Goal: Transaction & Acquisition: Purchase product/service

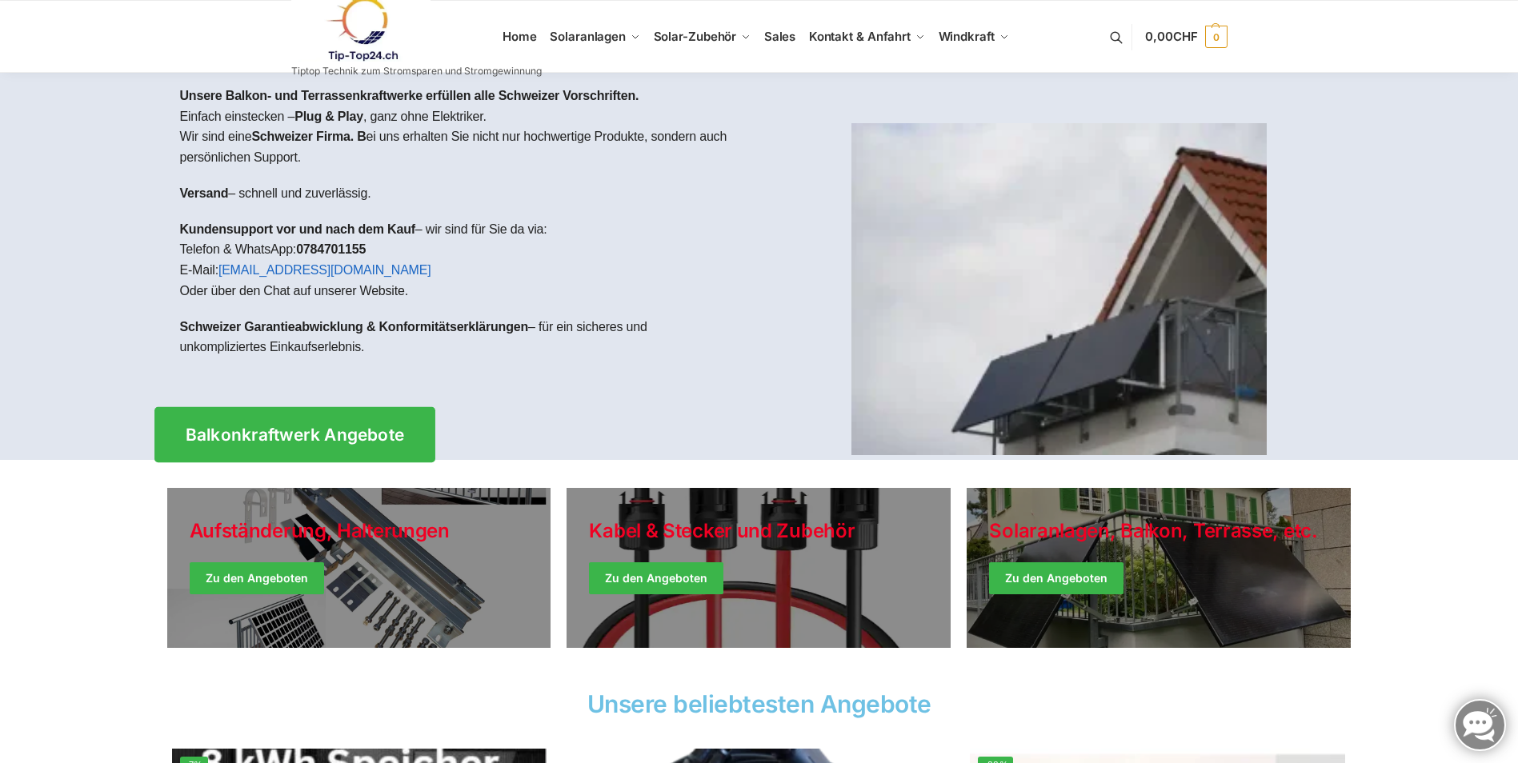
click at [334, 439] on span "Balkonkraftwerk Angebote" at bounding box center [294, 434] width 219 height 17
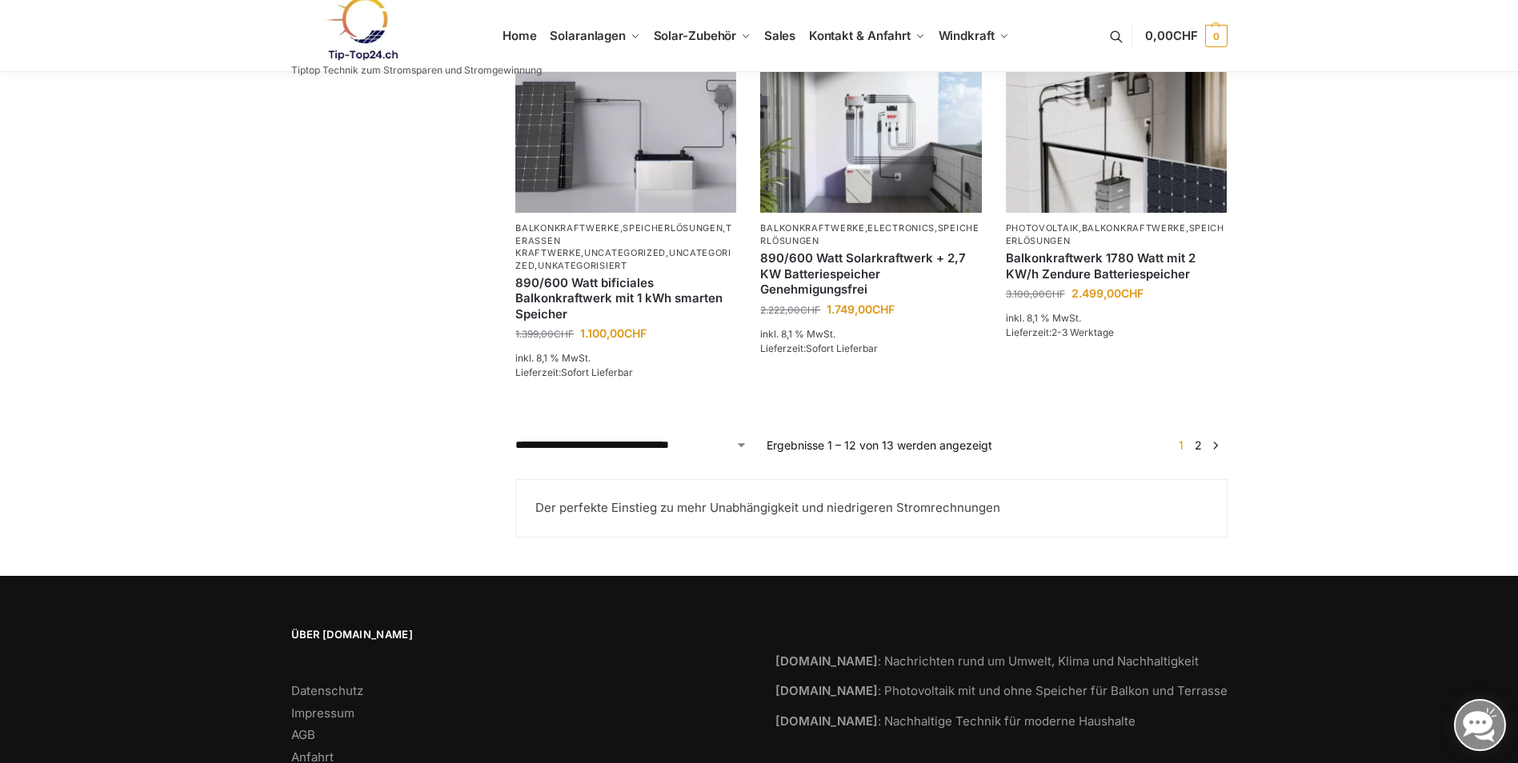
scroll to position [1360, 0]
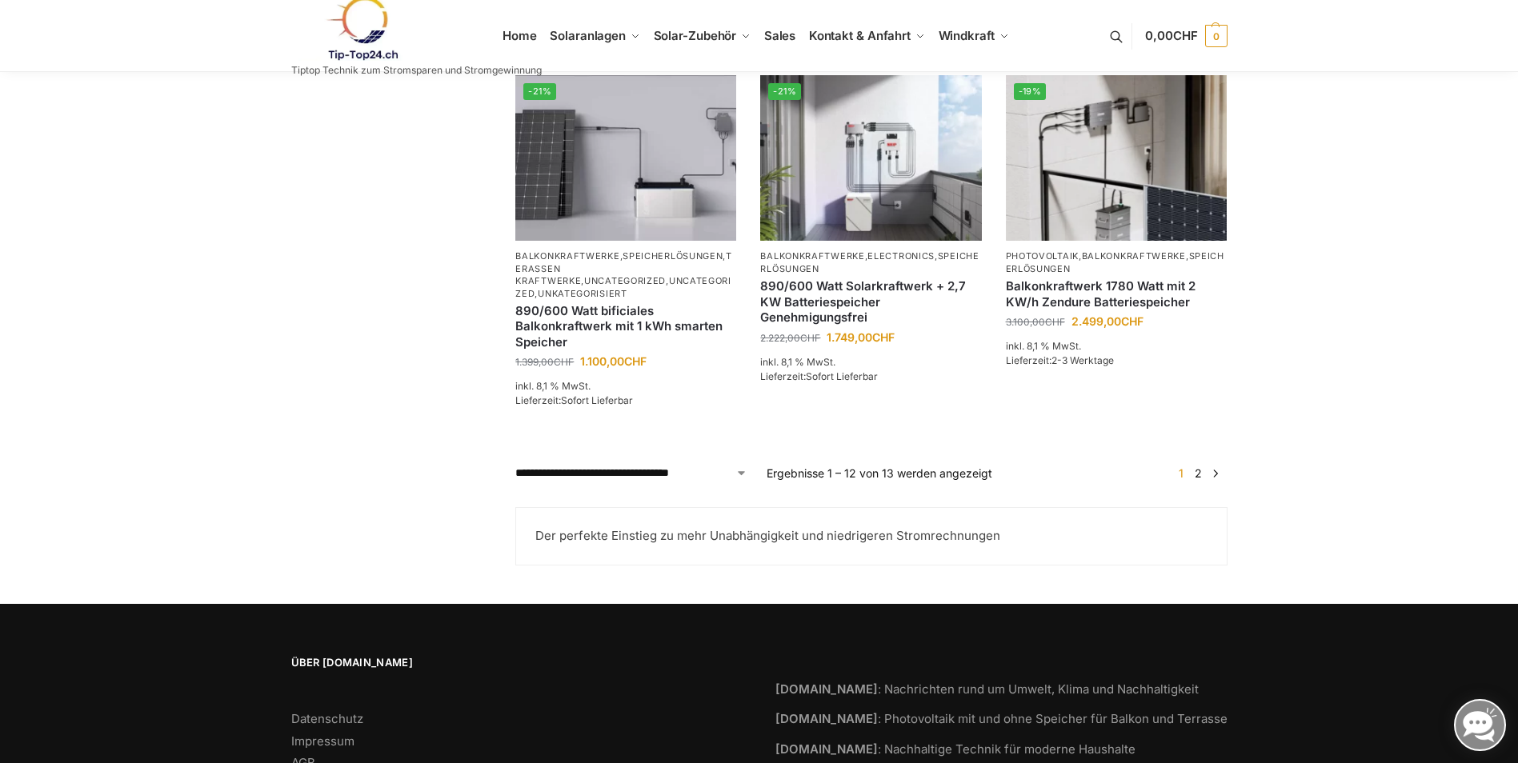
click at [1199, 480] on link "2" at bounding box center [1198, 473] width 15 height 14
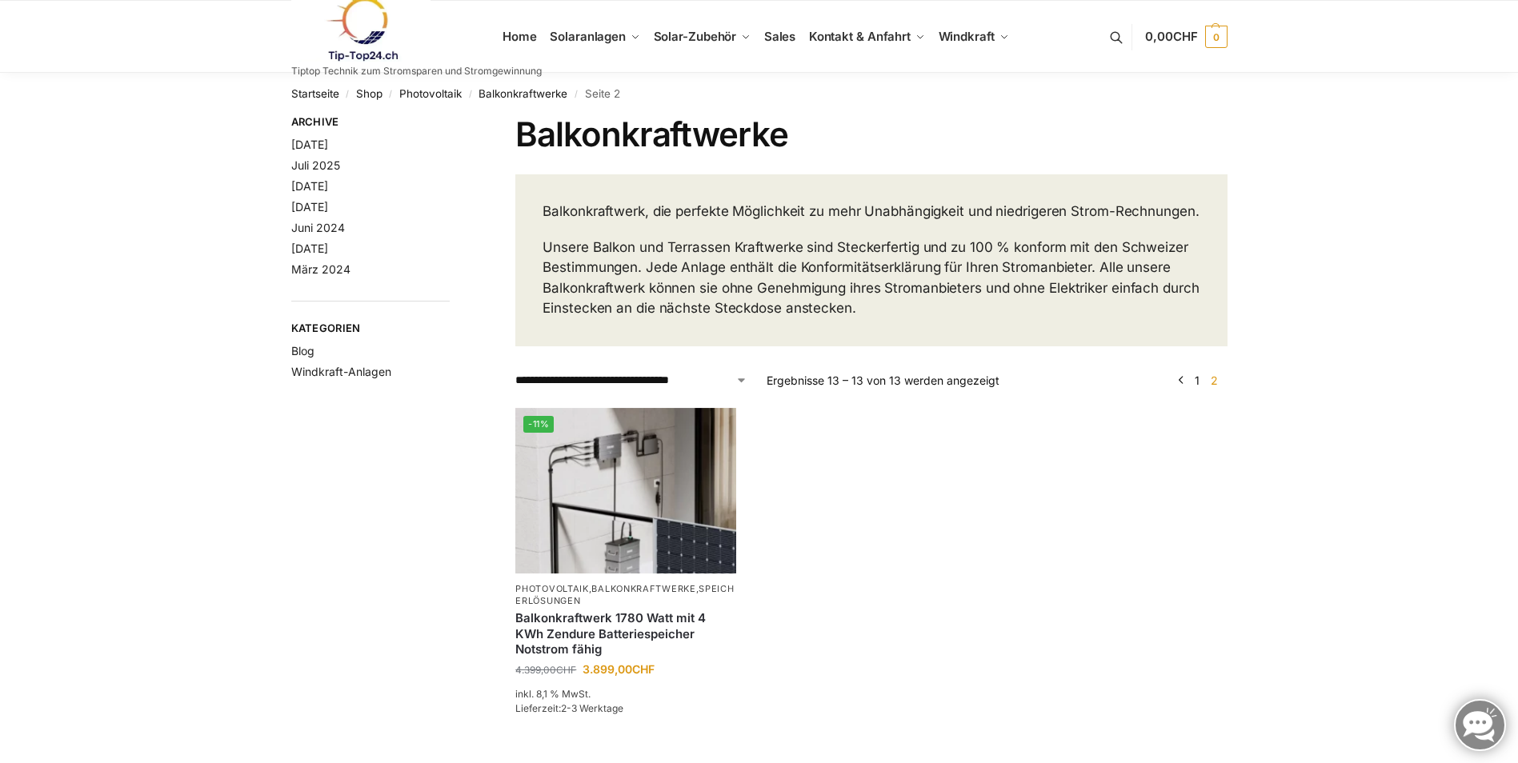
scroll to position [80, 0]
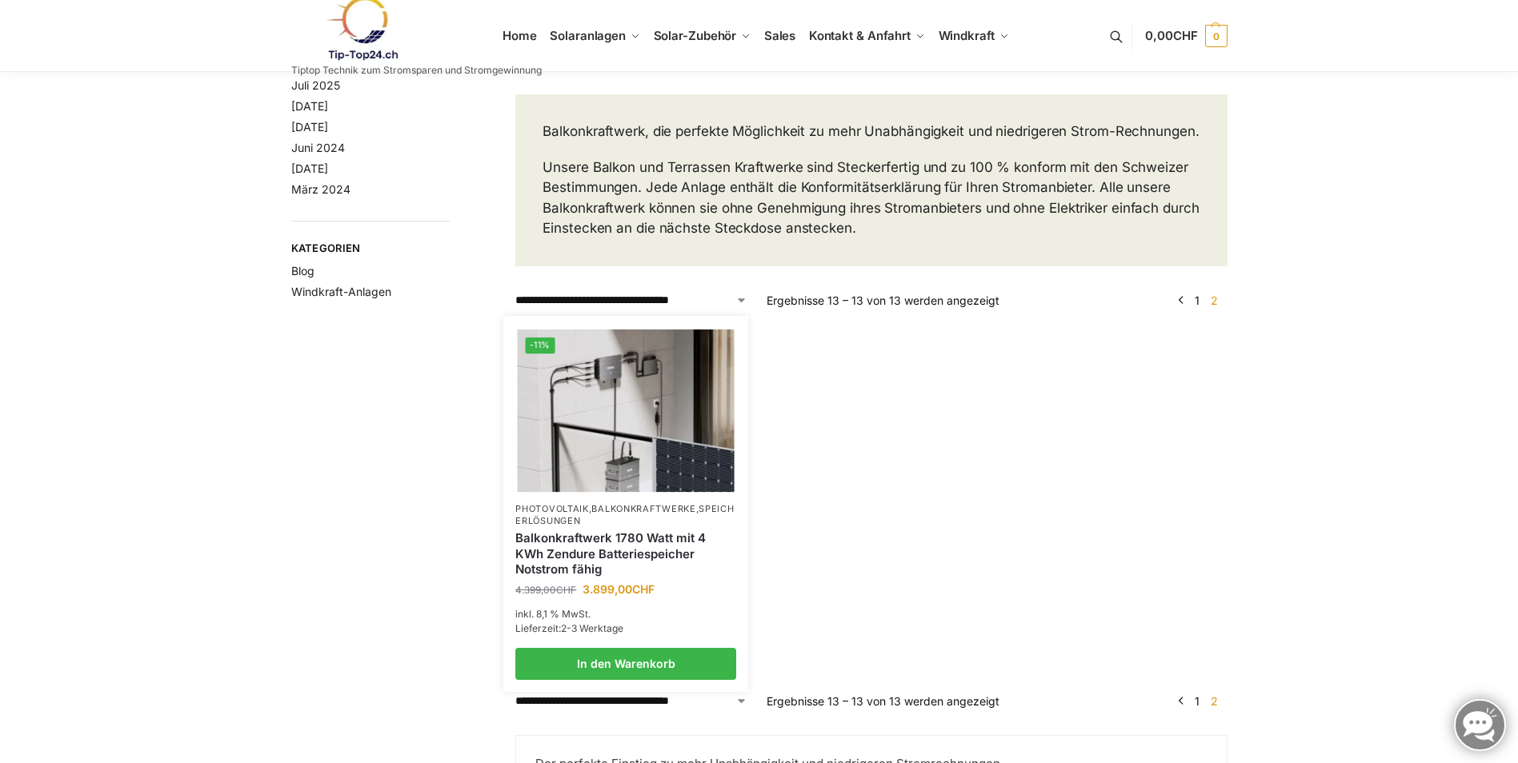
click at [612, 451] on img at bounding box center [626, 410] width 217 height 162
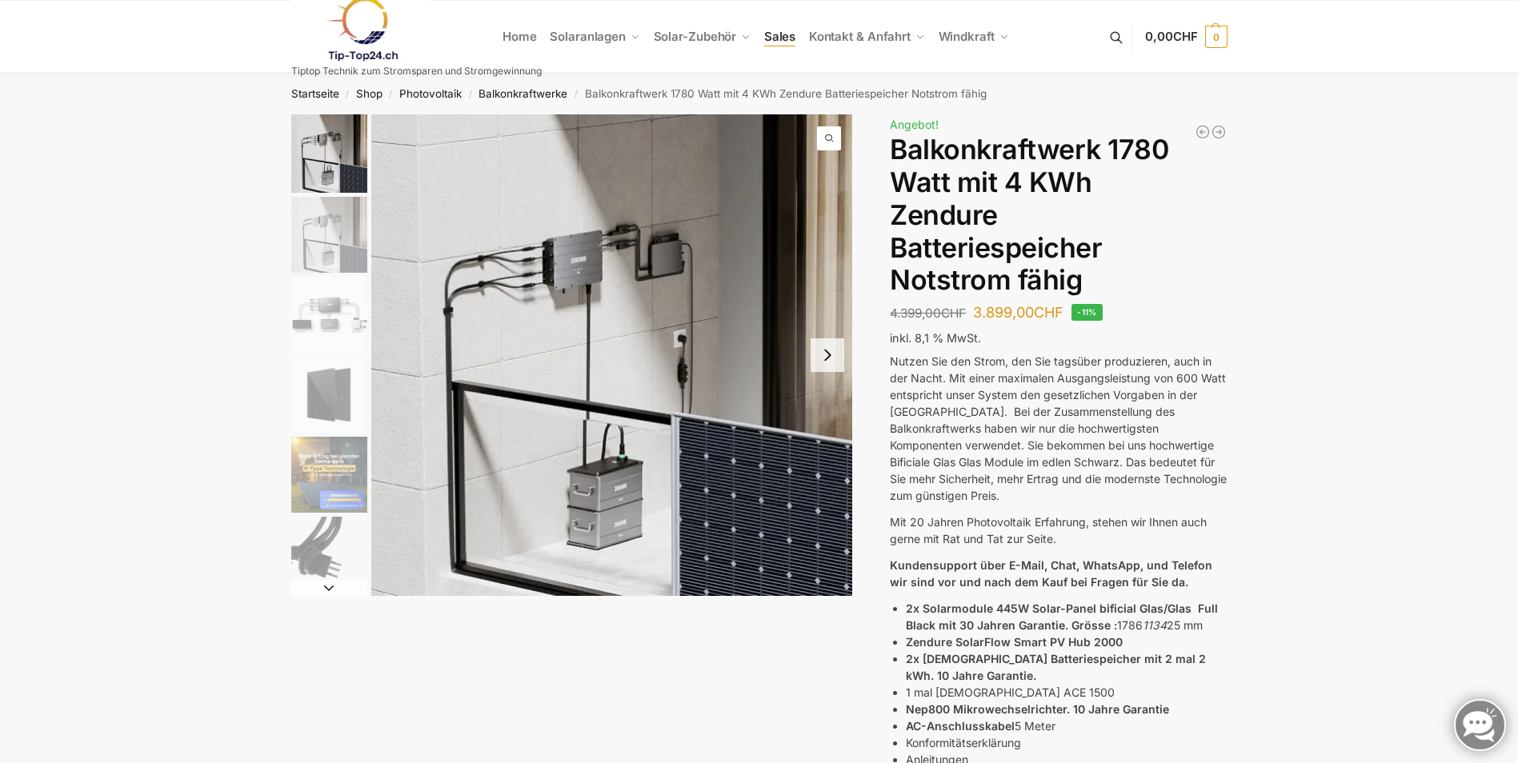
click at [775, 36] on span "Sales" at bounding box center [780, 36] width 32 height 15
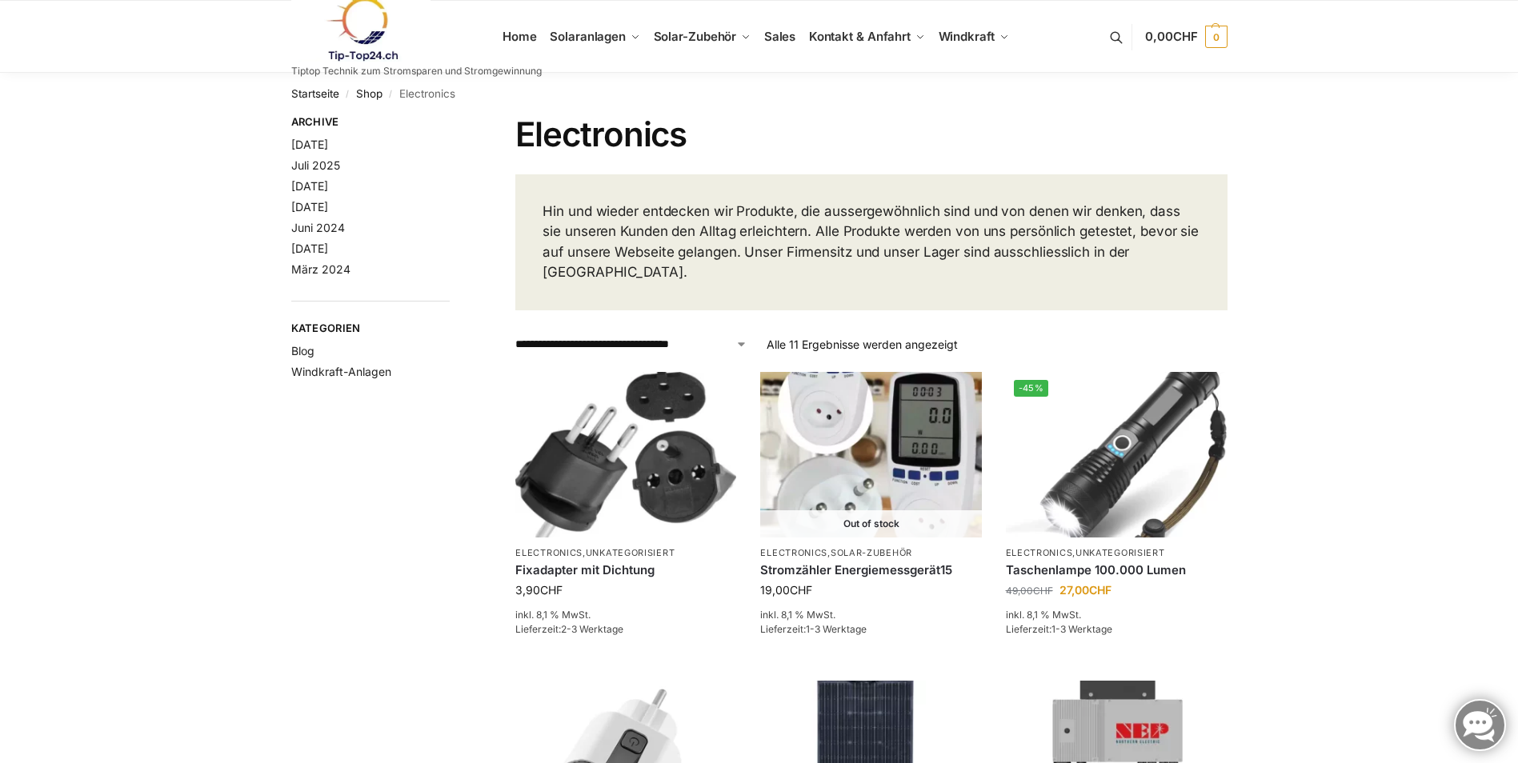
click at [742, 336] on select "**********" at bounding box center [631, 344] width 232 height 17
select select "**********"
click at [515, 336] on select "**********" at bounding box center [631, 344] width 232 height 17
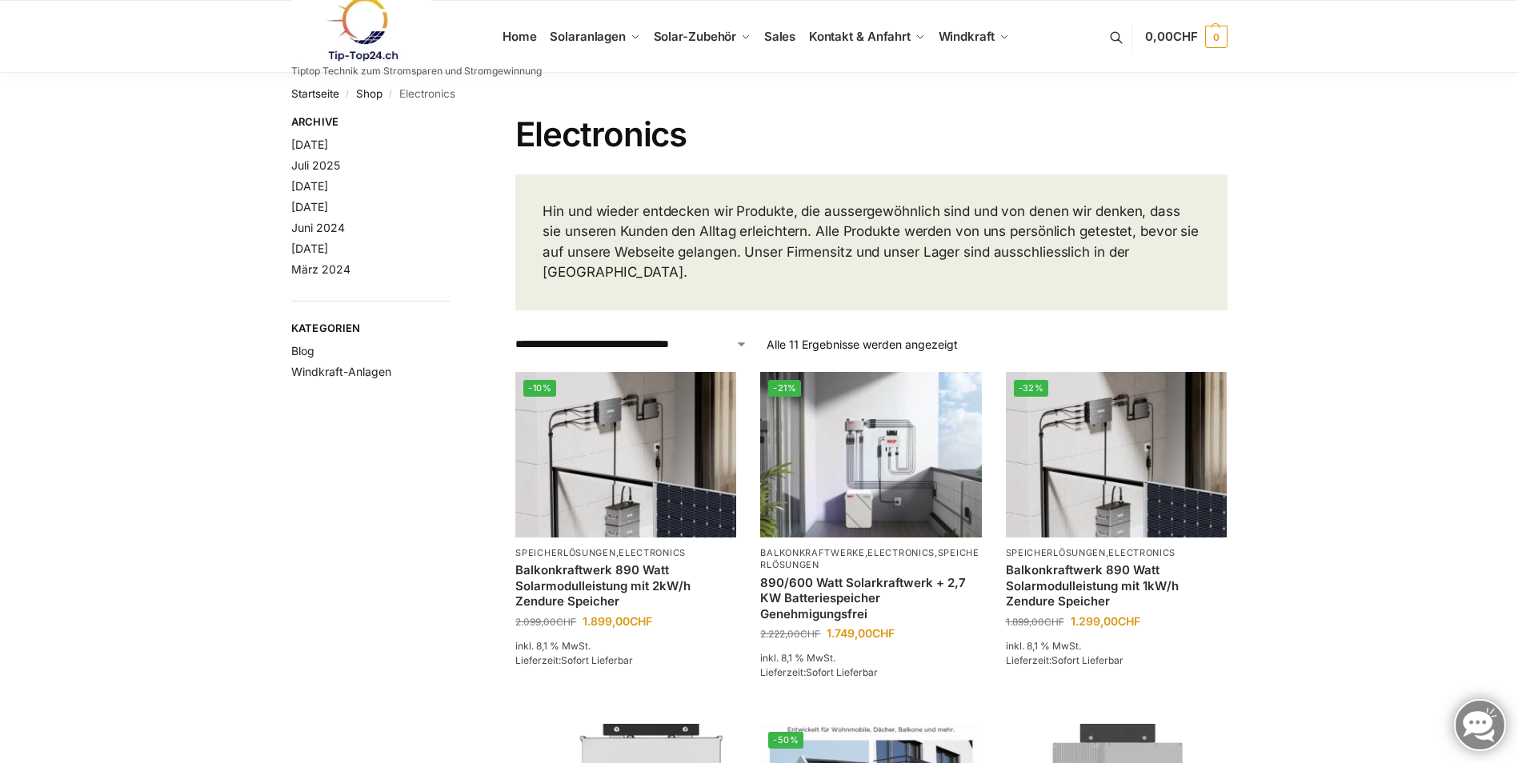
click at [354, 48] on img at bounding box center [361, 29] width 140 height 65
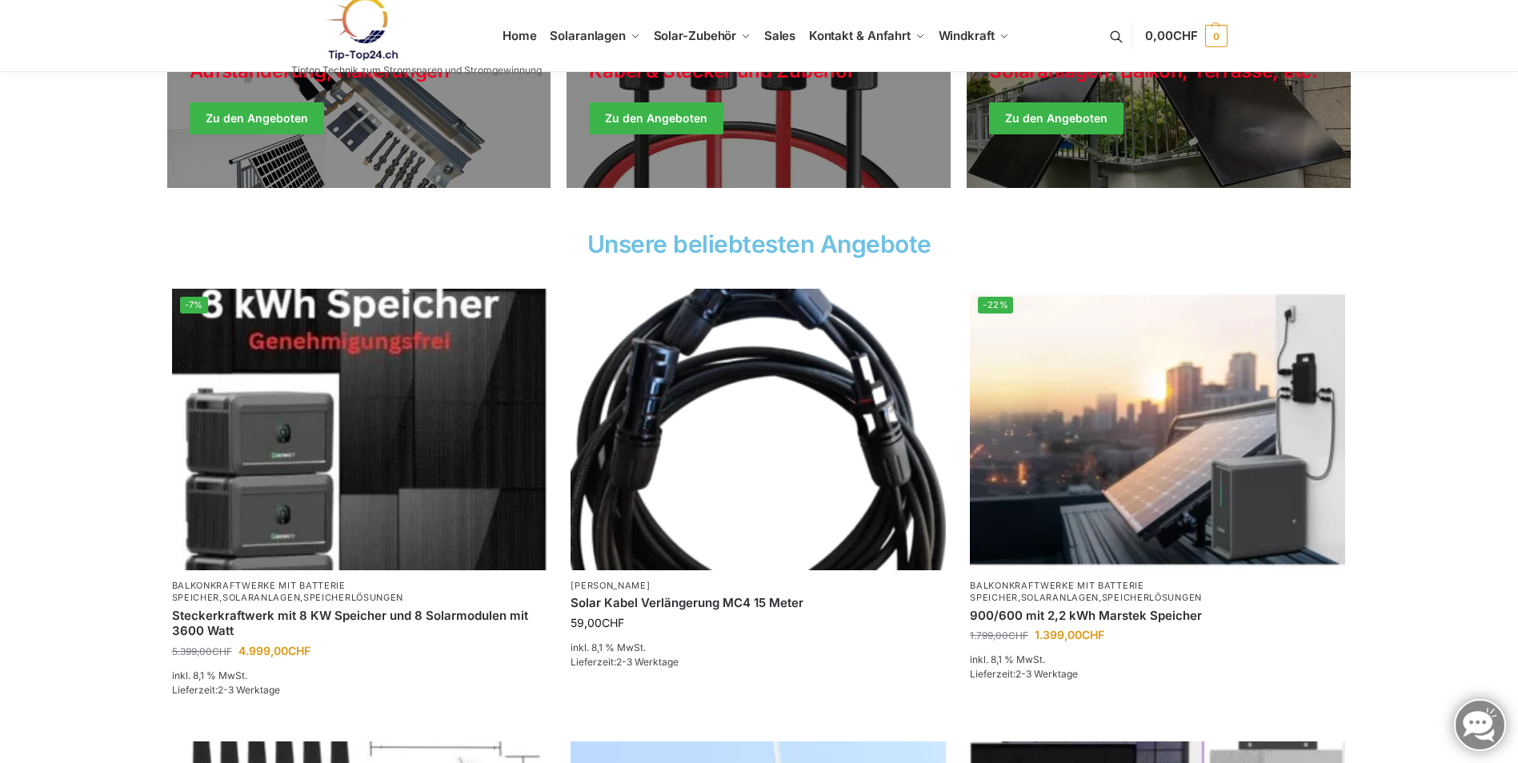
scroll to position [480, 0]
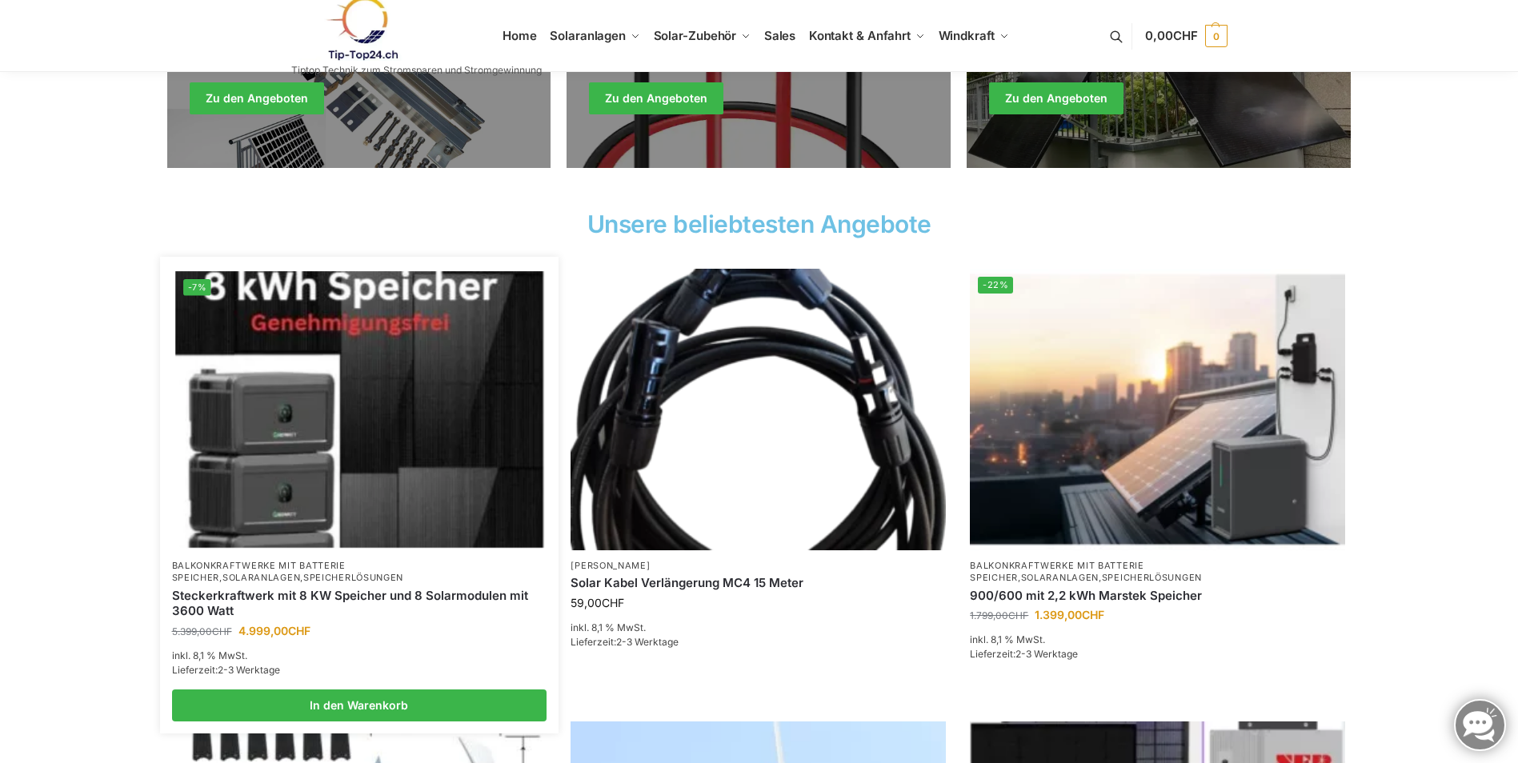
click at [394, 394] on img at bounding box center [359, 409] width 368 height 276
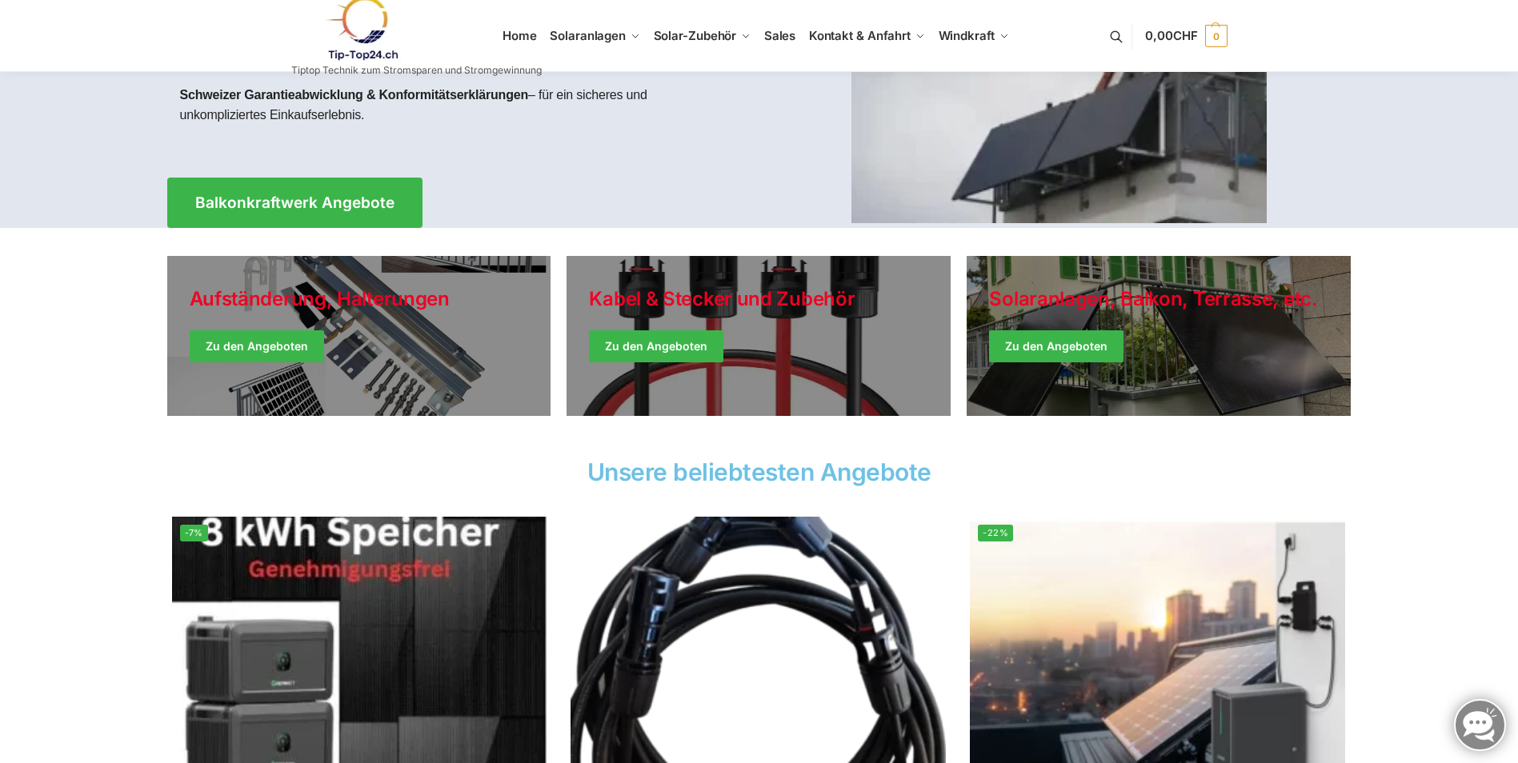
scroll to position [240, 0]
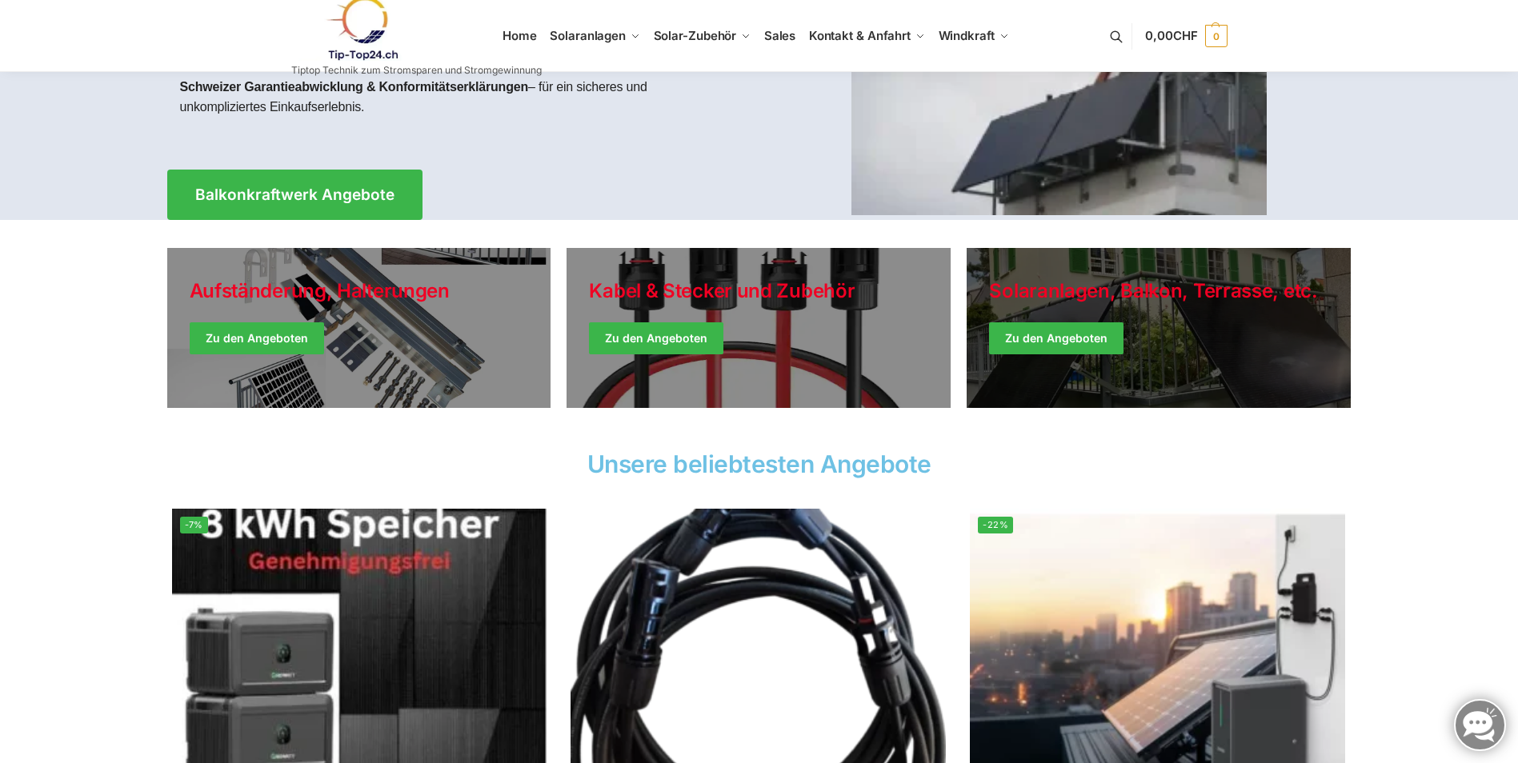
click at [1149, 340] on link "Winter Jackets" at bounding box center [1159, 328] width 384 height 160
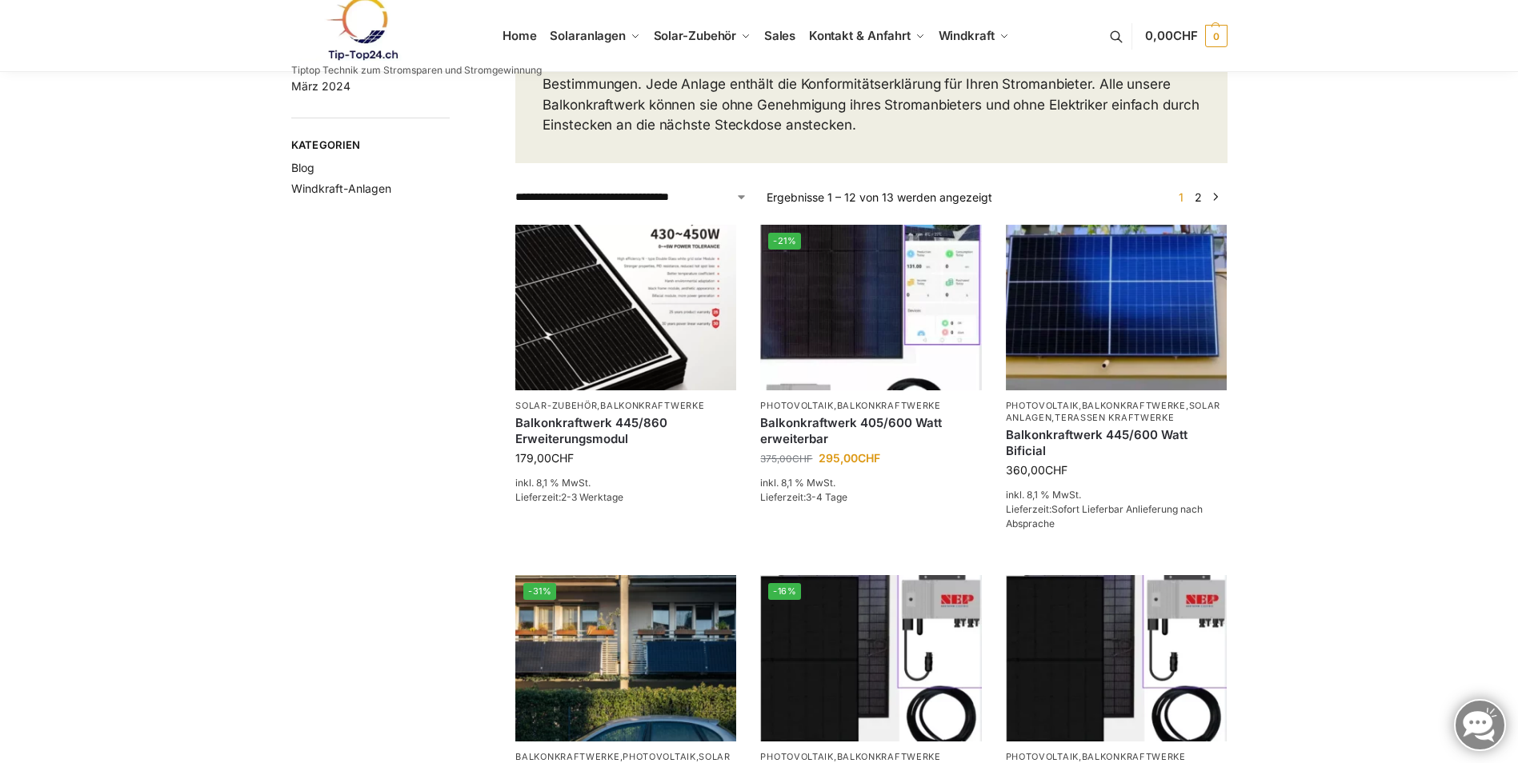
scroll to position [160, 0]
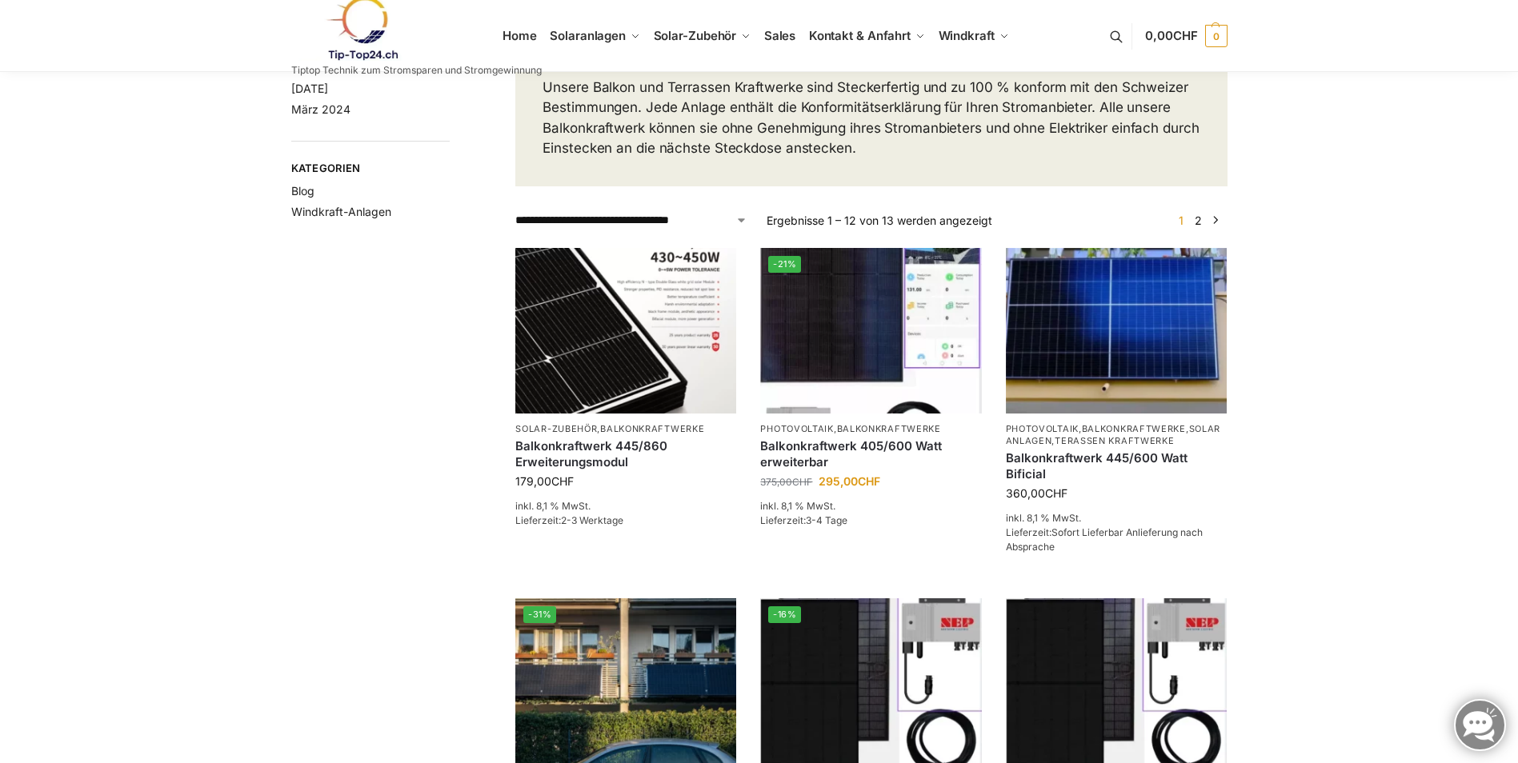
click at [698, 229] on select "**********" at bounding box center [631, 220] width 232 height 17
select select "**********"
click at [515, 229] on select "**********" at bounding box center [631, 220] width 232 height 17
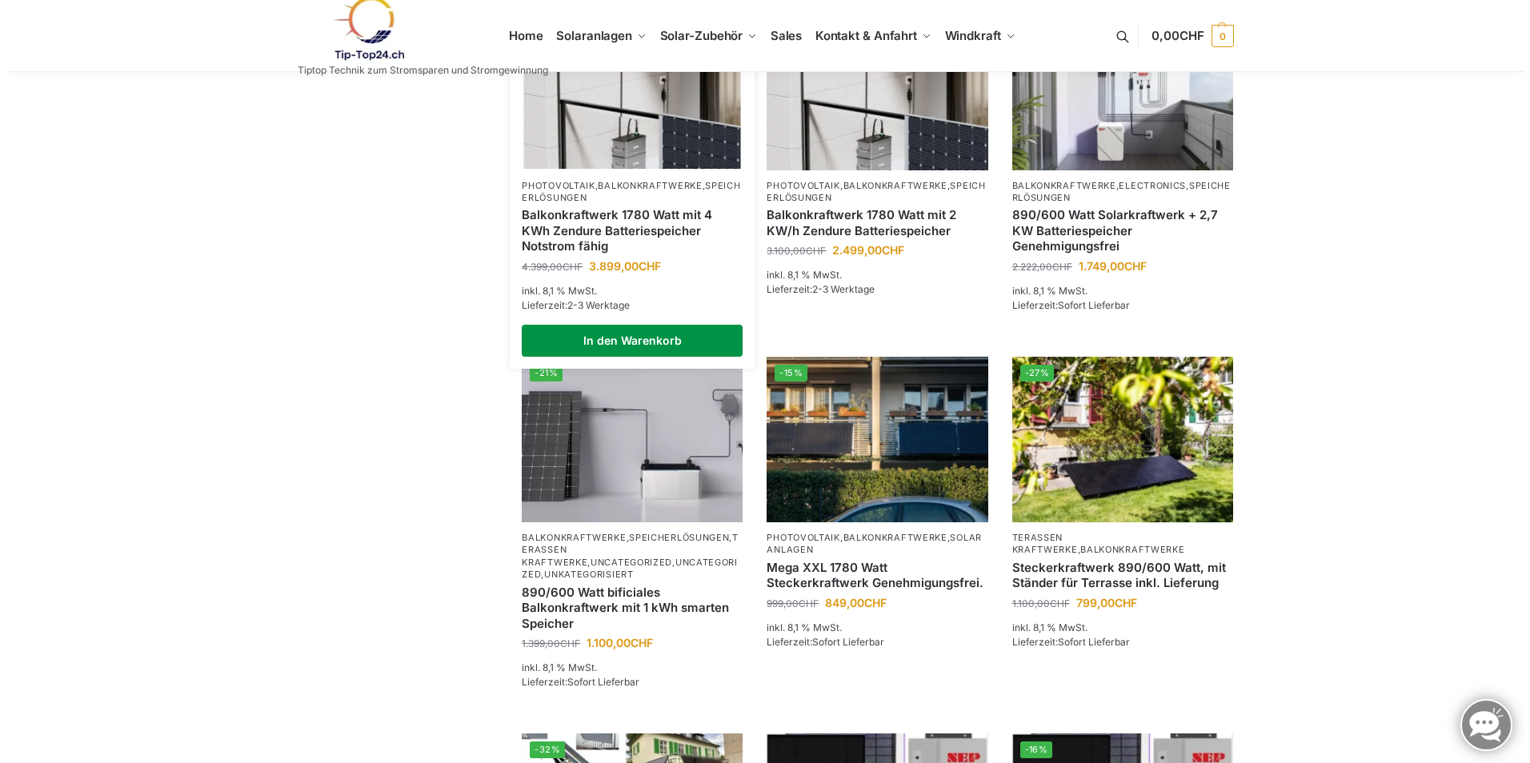
scroll to position [400, 0]
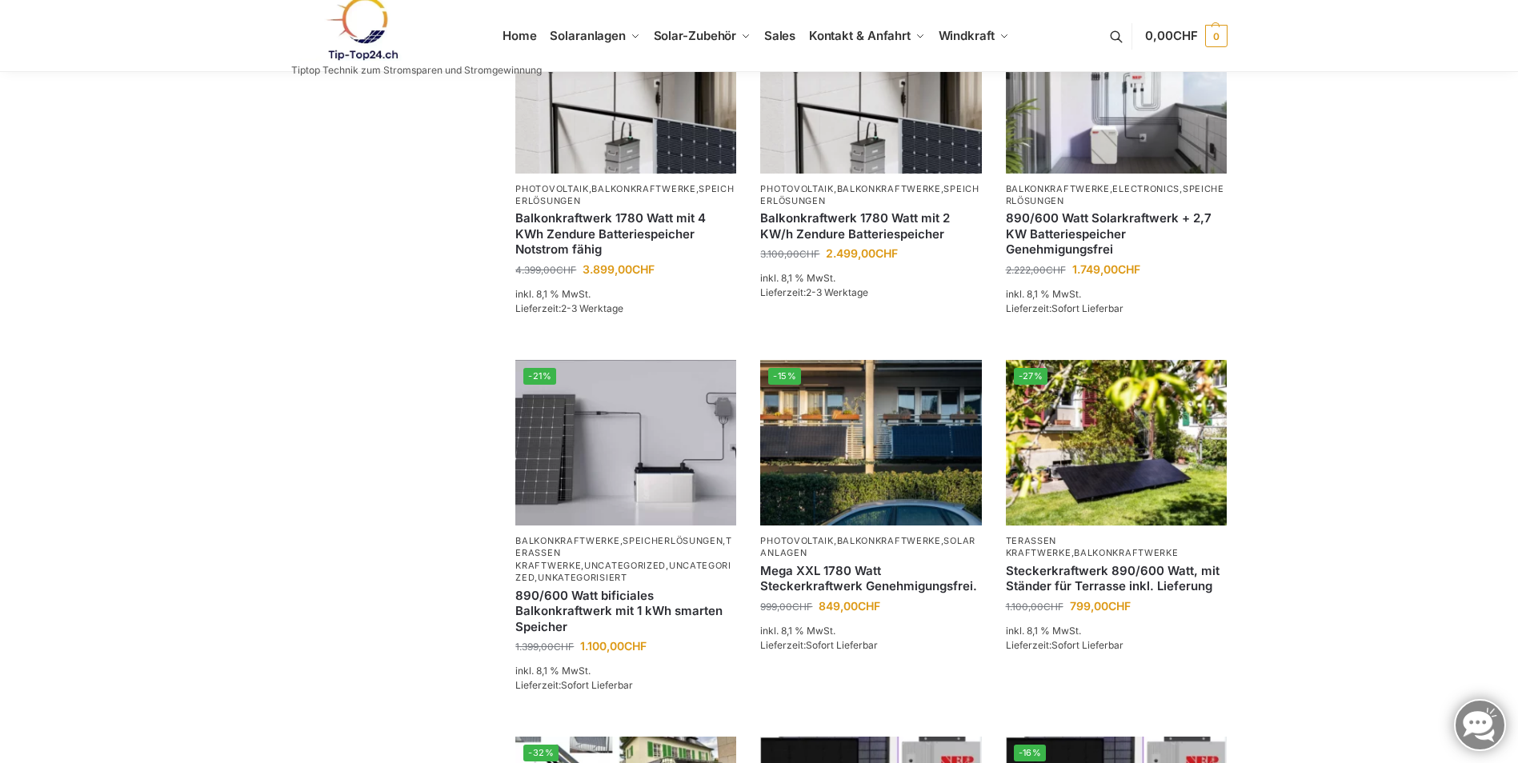
click at [1115, 35] on button at bounding box center [1124, 36] width 41 height 74
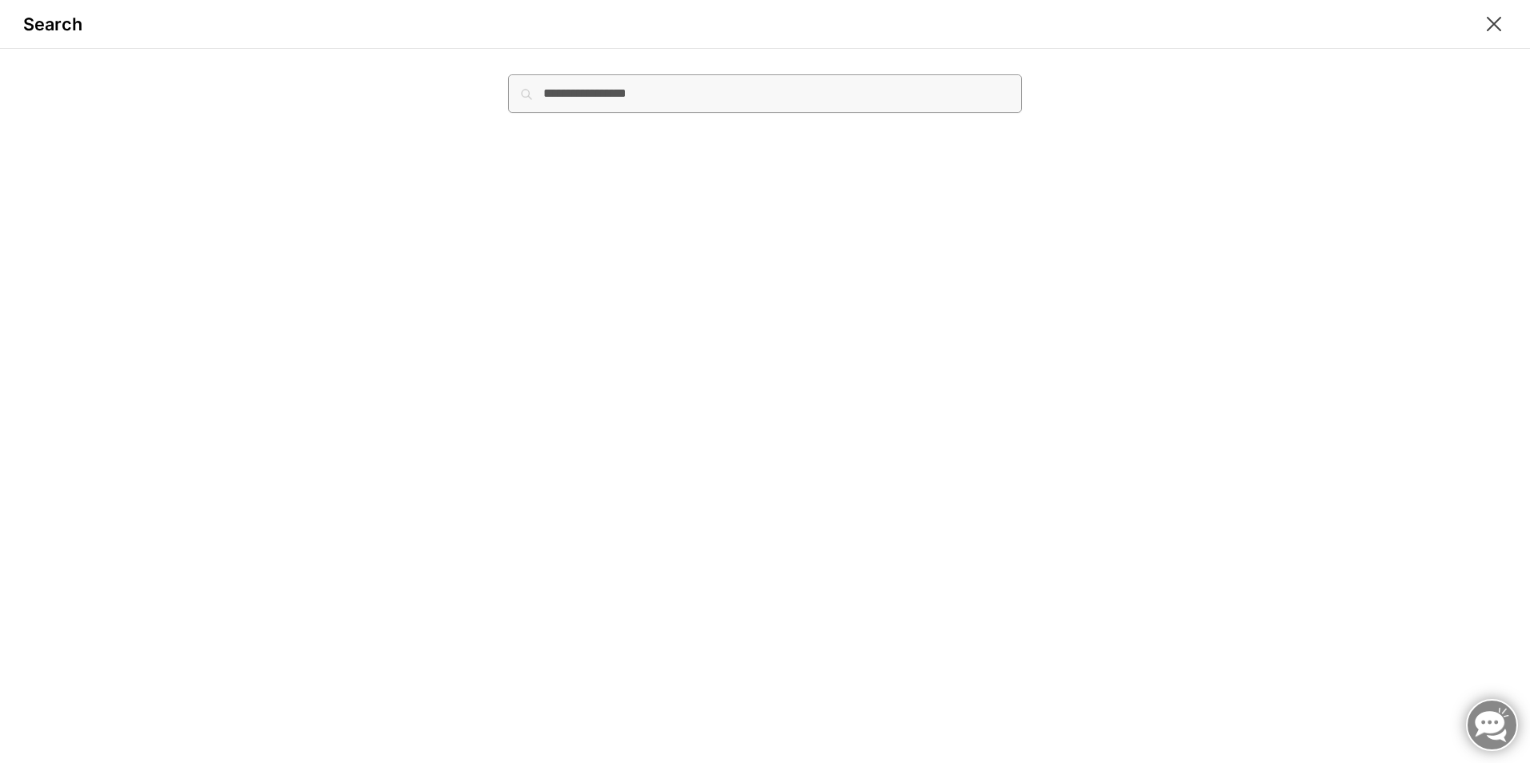
click at [637, 98] on input "Suche nach:" at bounding box center [765, 93] width 514 height 38
type input "**********"
click at [968, 74] on button "Suchen" at bounding box center [995, 83] width 54 height 18
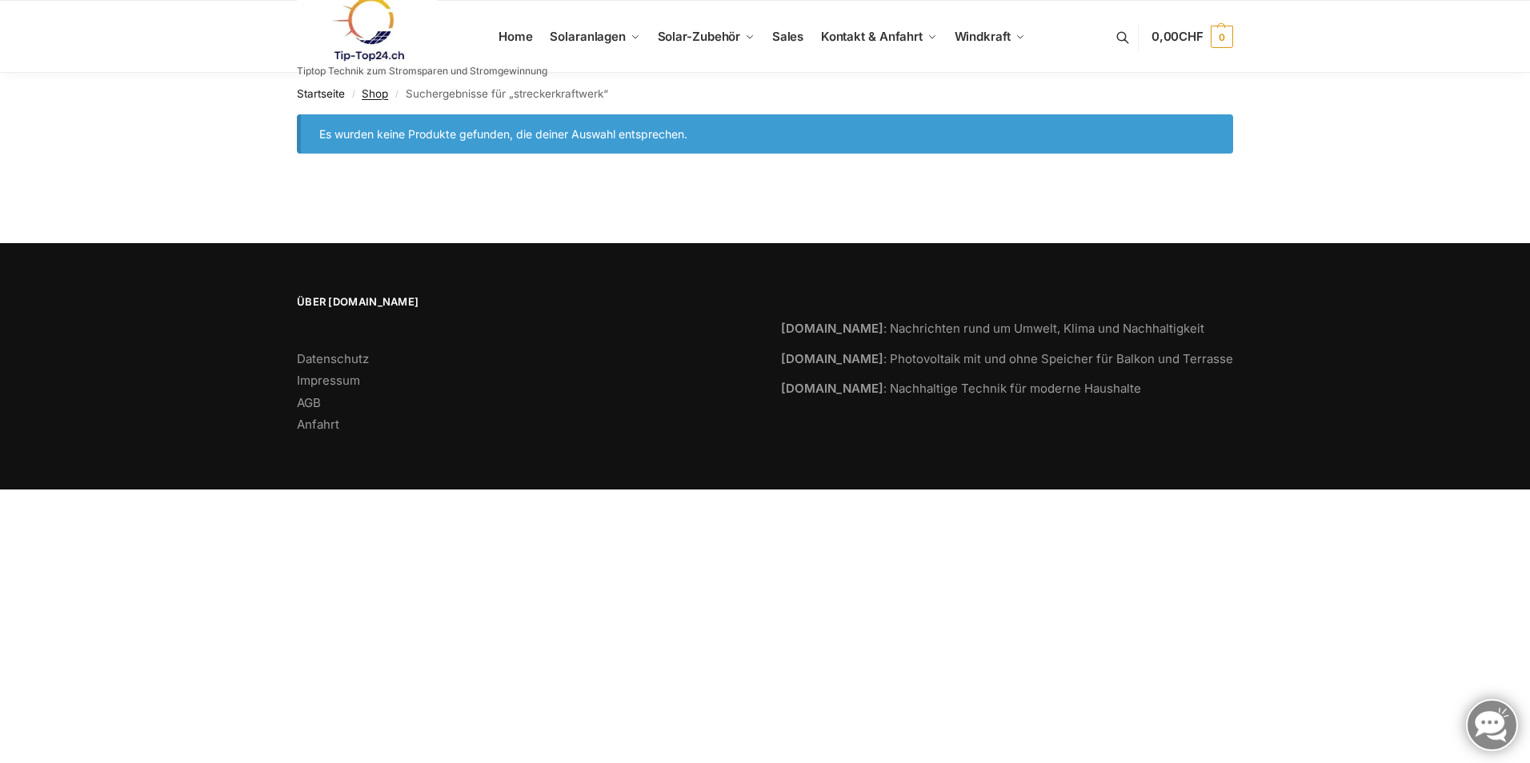
click at [366, 94] on link "Shop" at bounding box center [375, 93] width 26 height 13
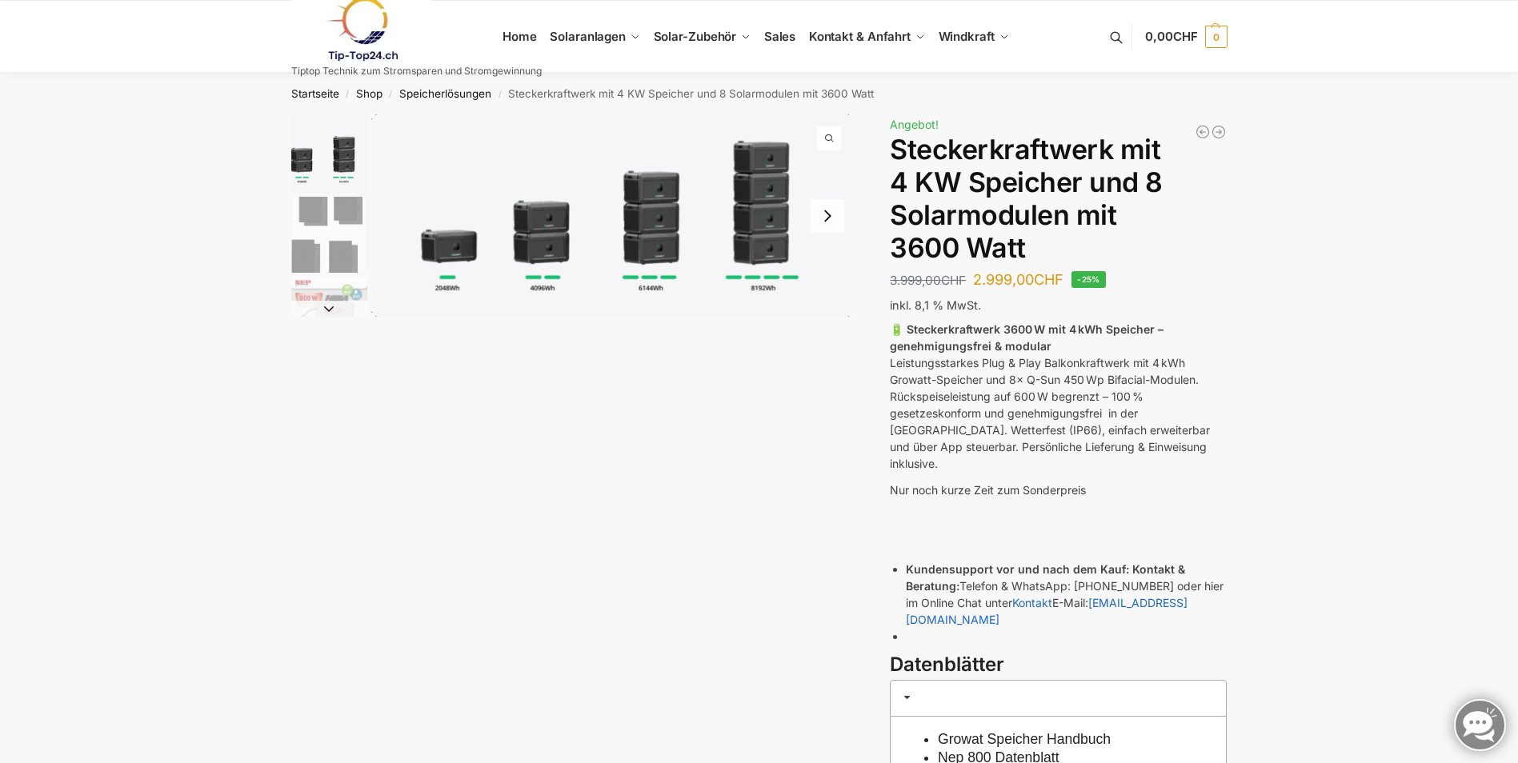
click at [337, 229] on img "2 / 9" at bounding box center [329, 235] width 76 height 76
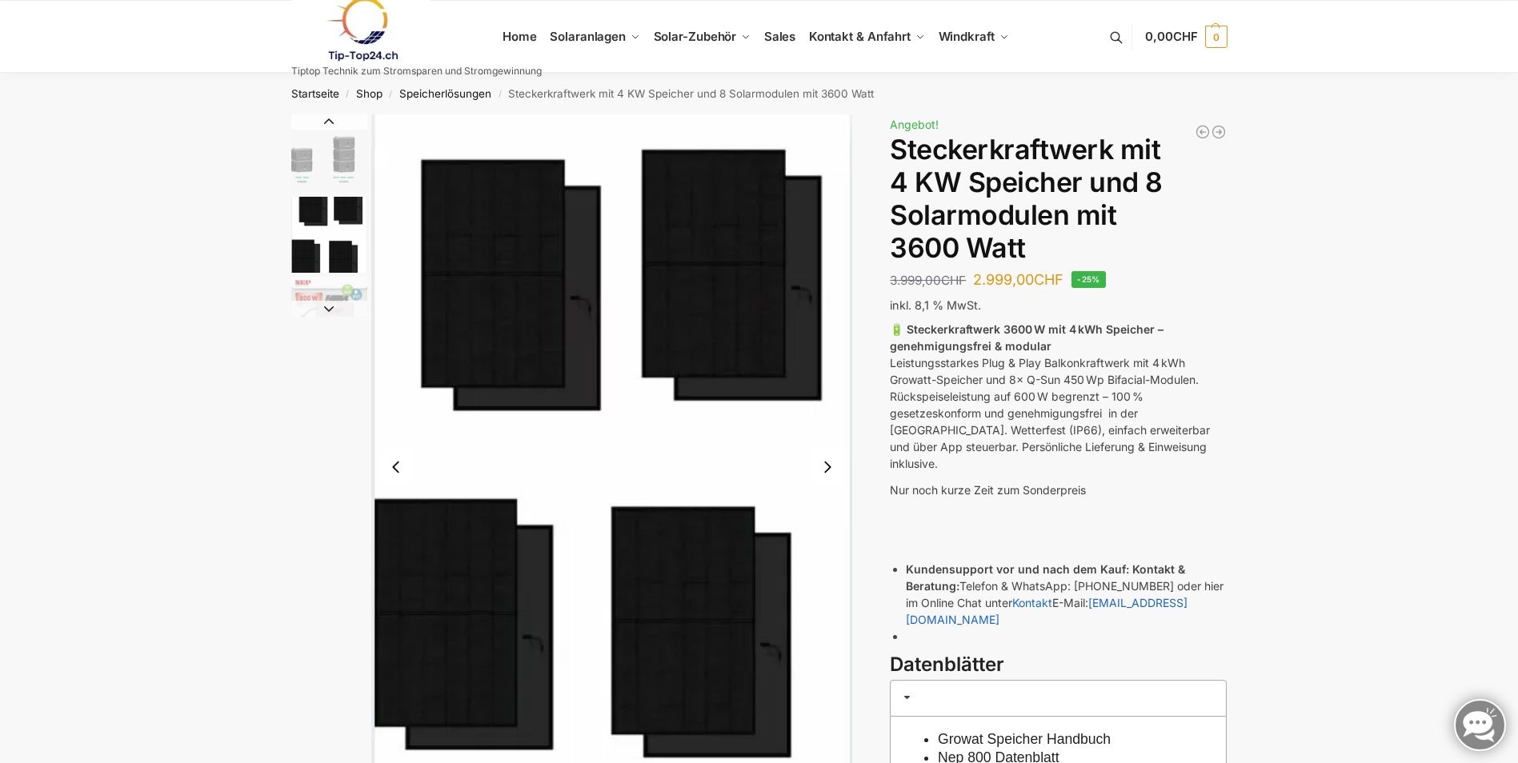
click at [823, 467] on button "Next slide" at bounding box center [827, 467] width 34 height 34
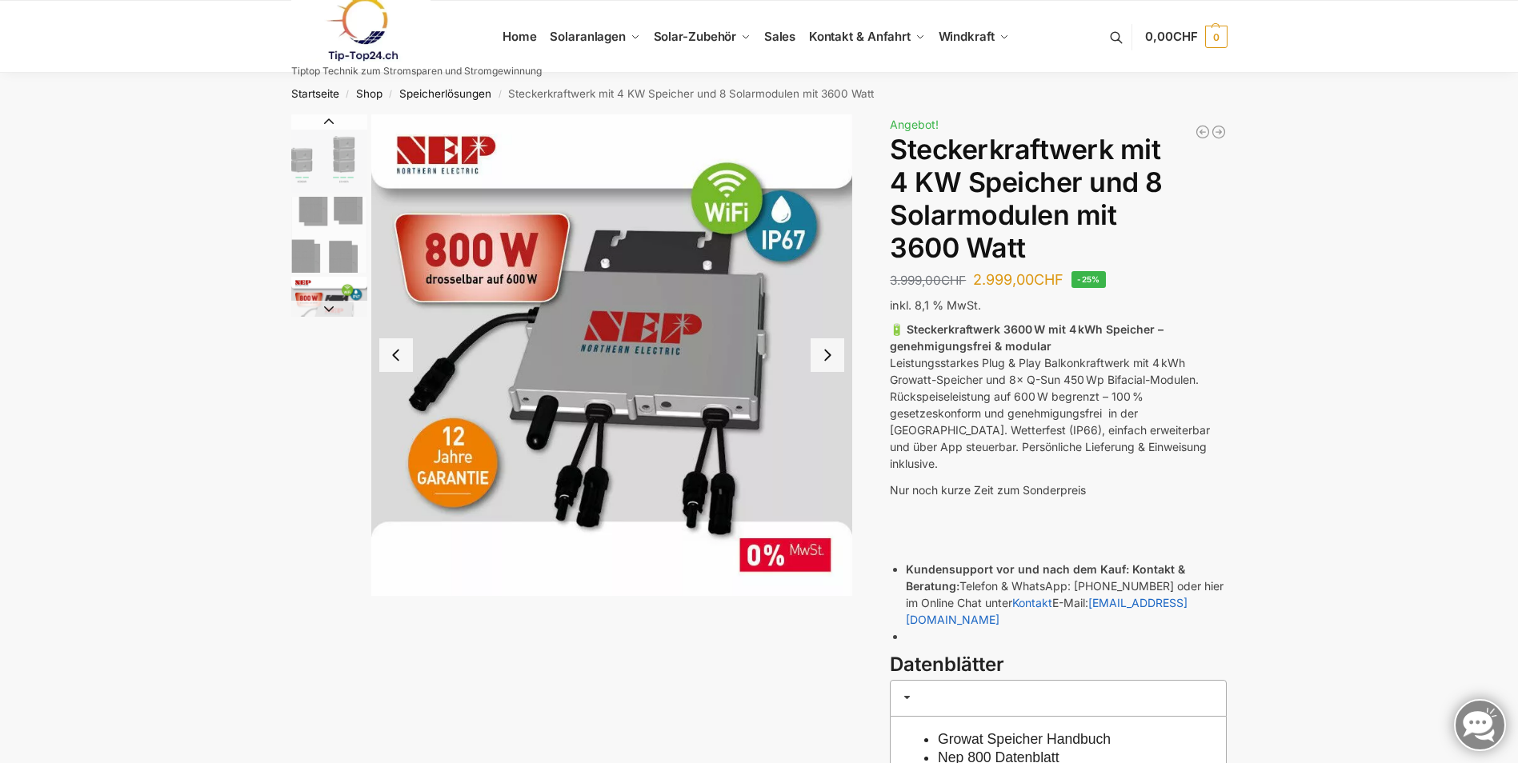
click at [830, 360] on button "Next slide" at bounding box center [827, 355] width 34 height 34
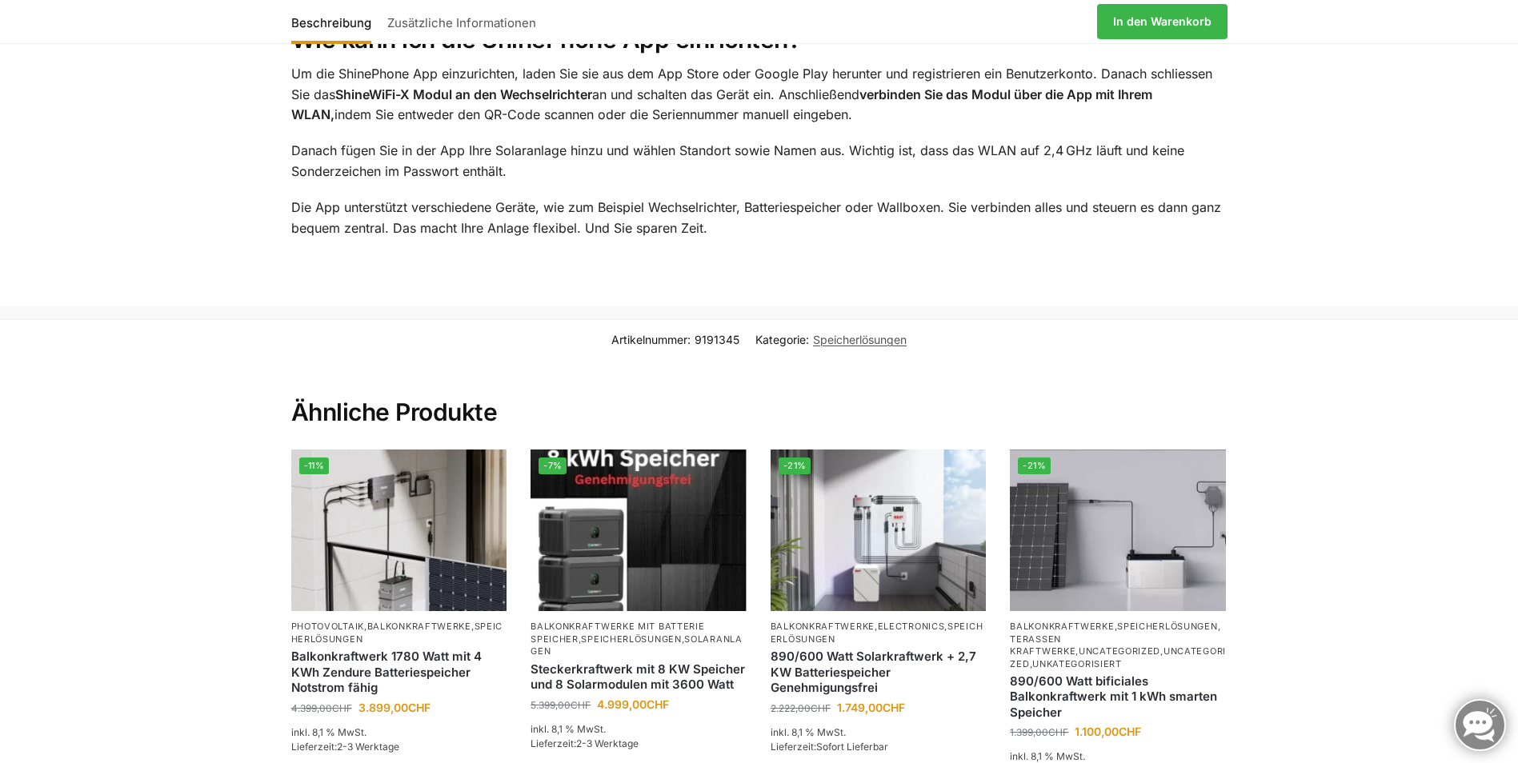
scroll to position [2640, 0]
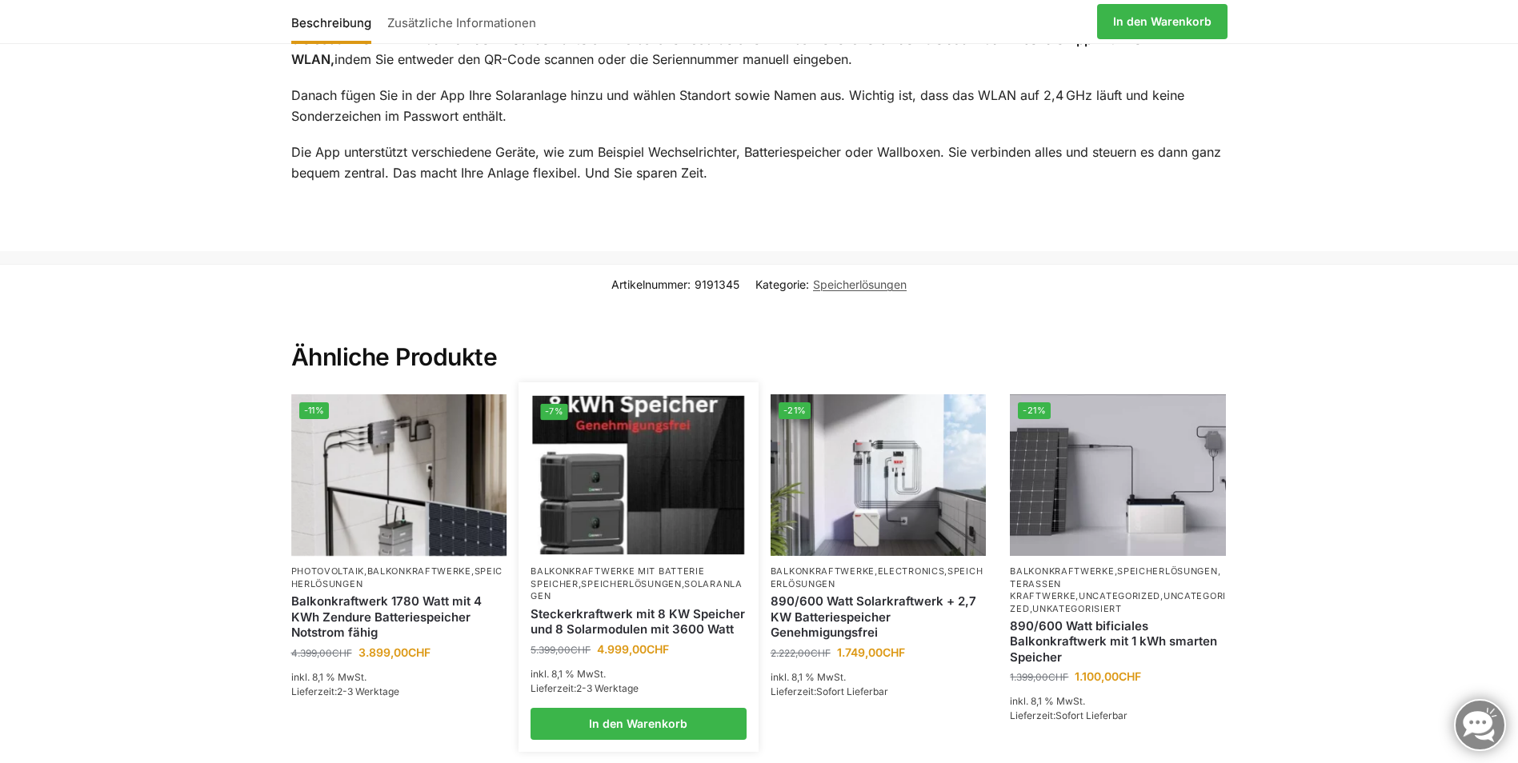
click at [606, 491] on img at bounding box center [639, 475] width 212 height 159
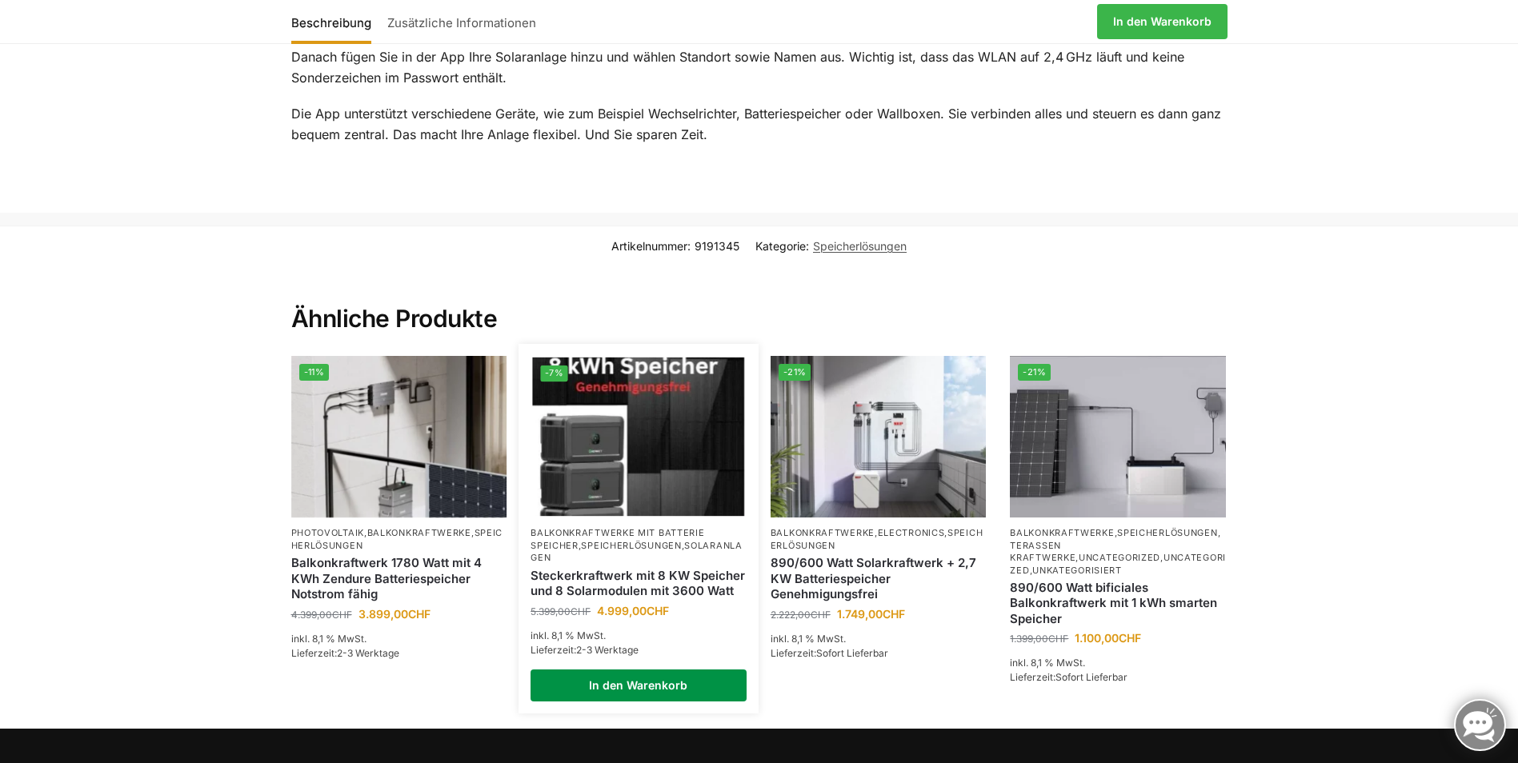
click at [669, 670] on link "In den Warenkorb" at bounding box center [638, 686] width 216 height 32
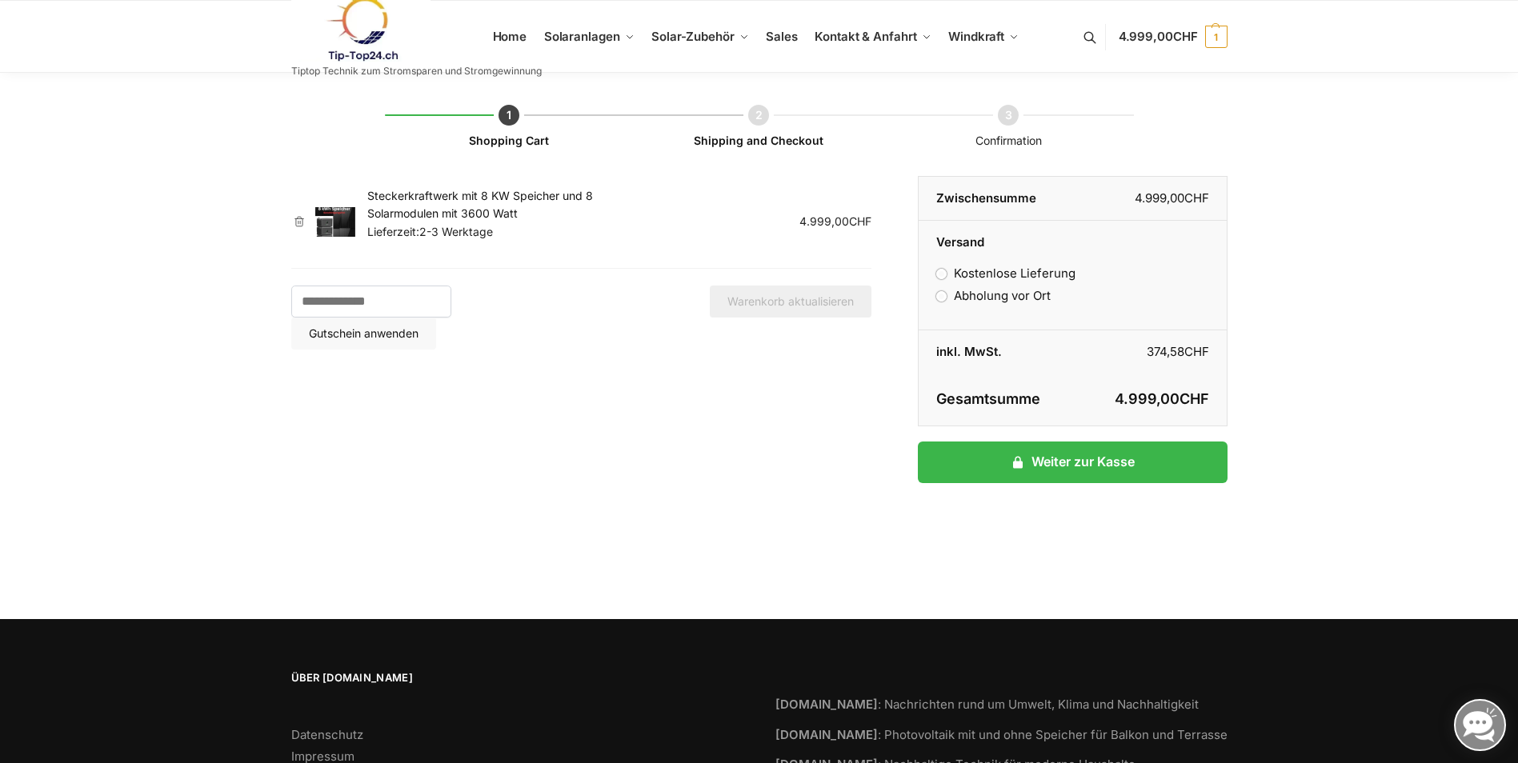
click at [943, 297] on label "Abholung vor Ort" at bounding box center [993, 295] width 114 height 15
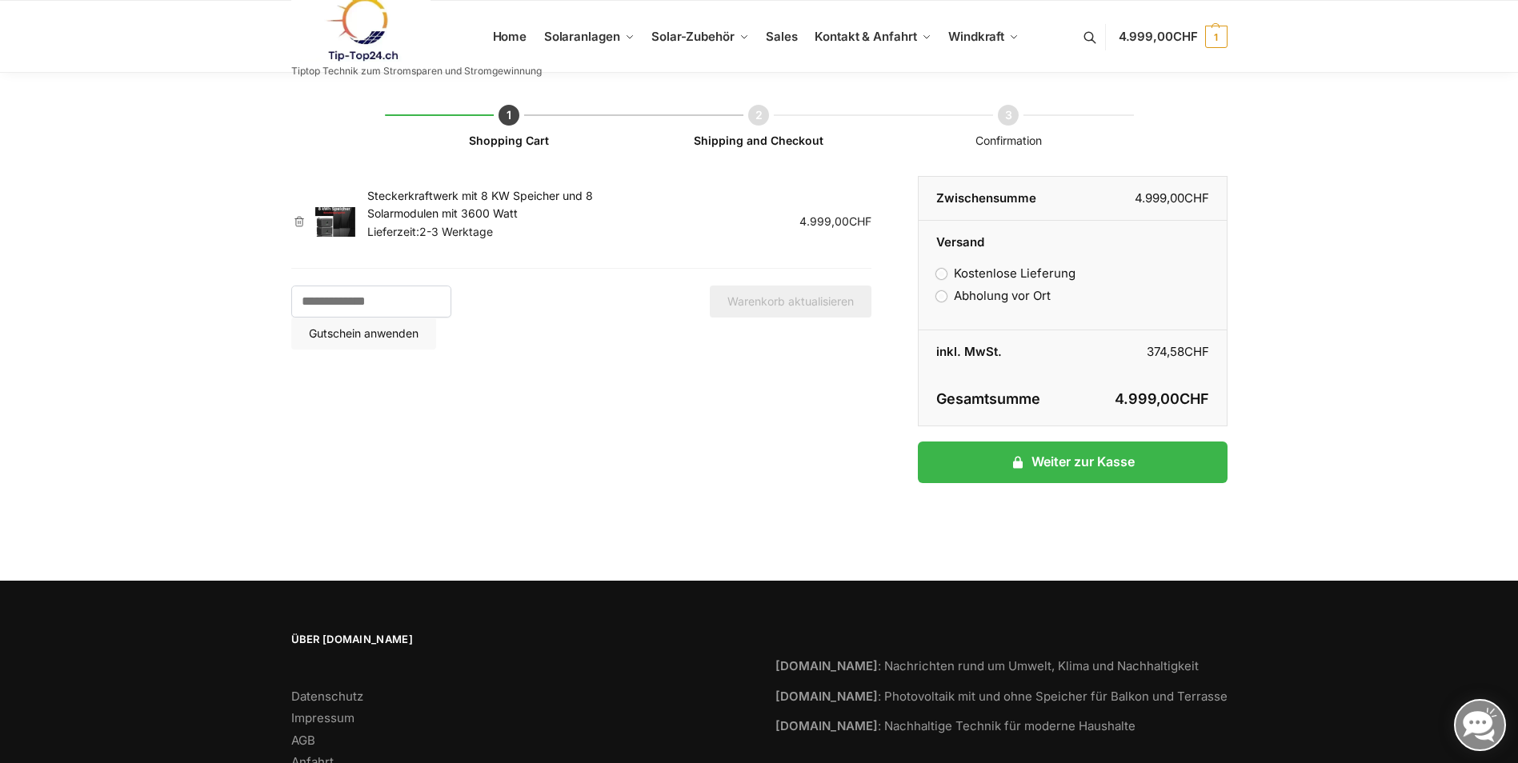
click at [943, 297] on label "Abholung vor Ort" at bounding box center [993, 295] width 114 height 15
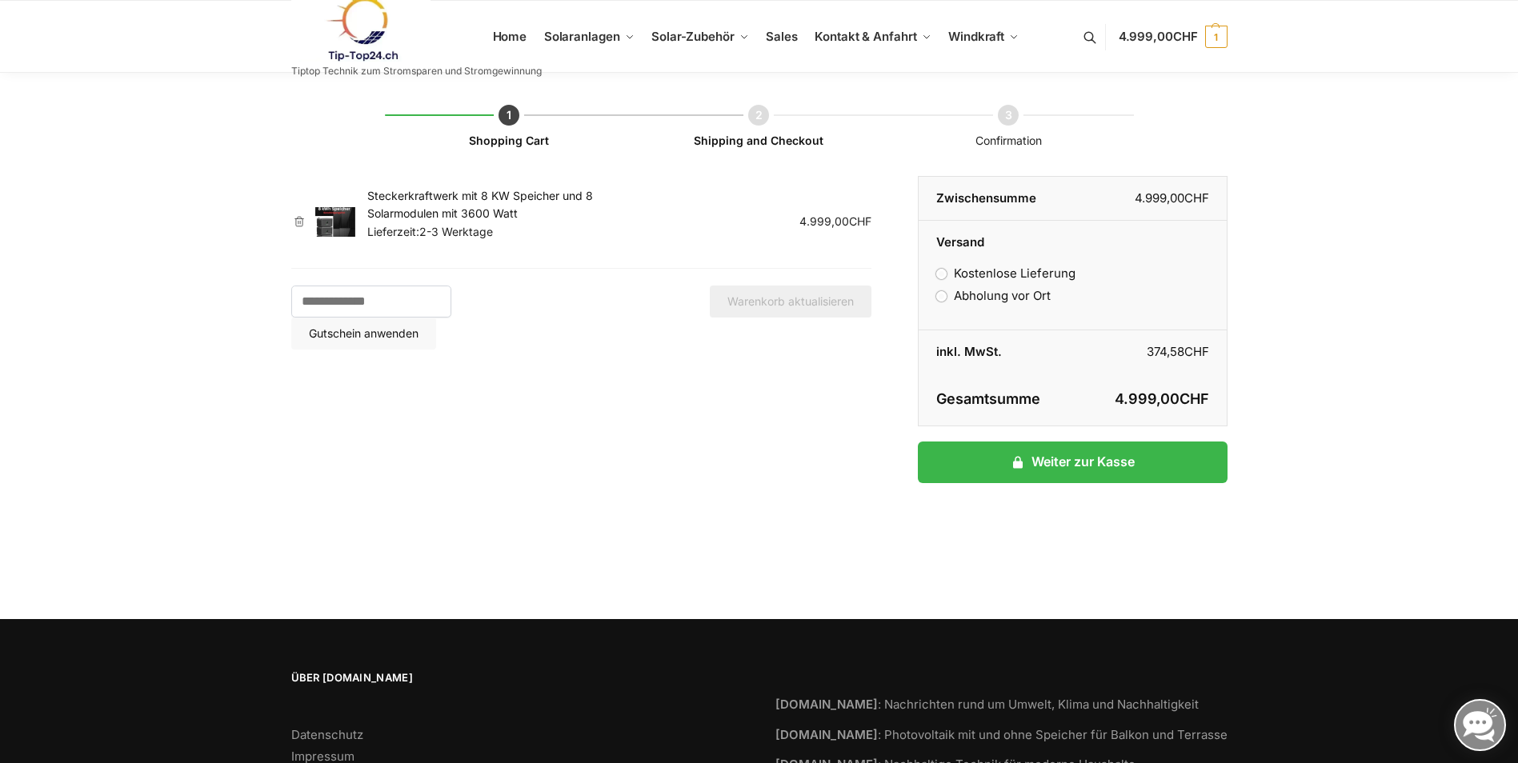
click at [944, 274] on label "Kostenlose Lieferung" at bounding box center [1005, 273] width 138 height 15
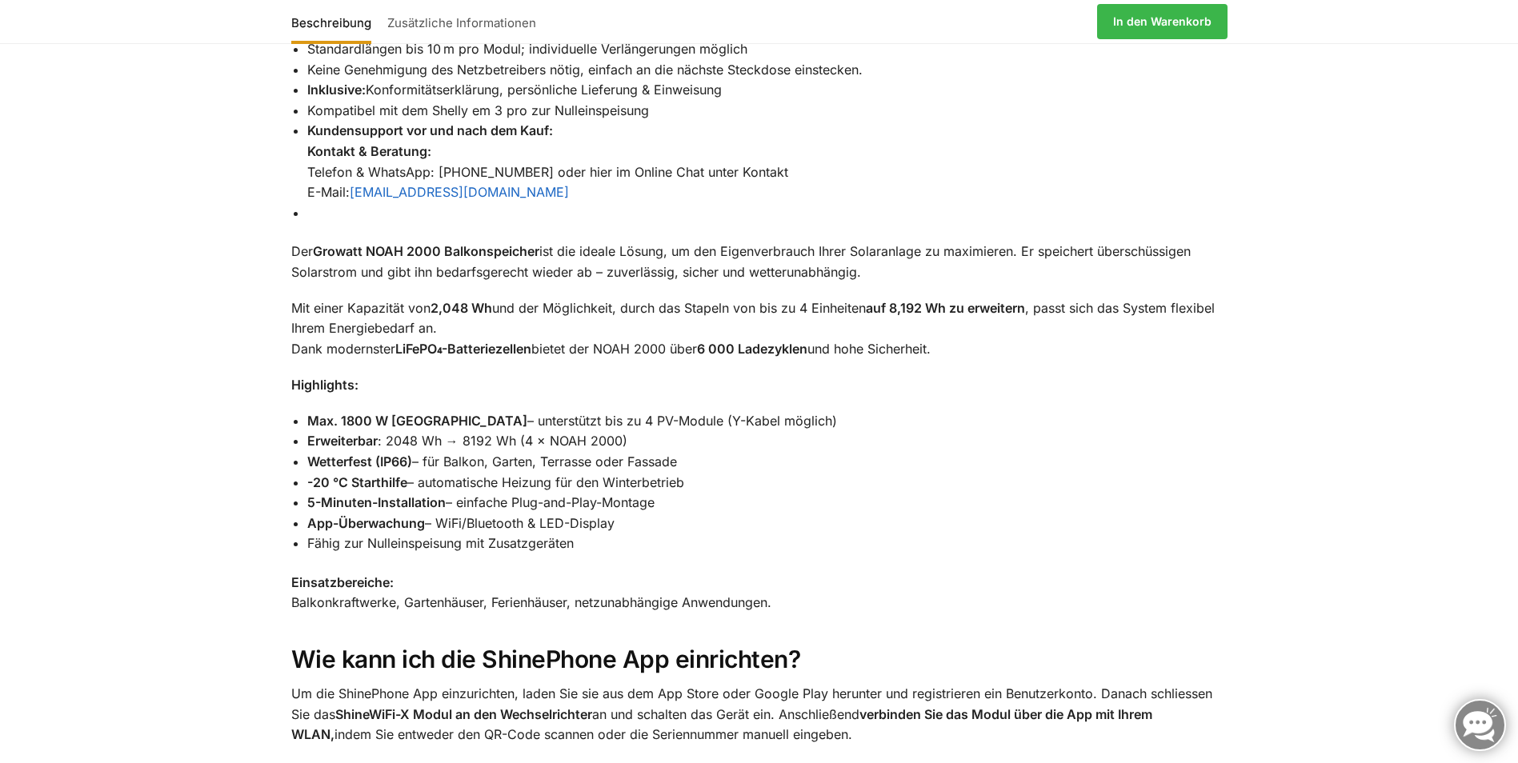
scroll to position [1847, 0]
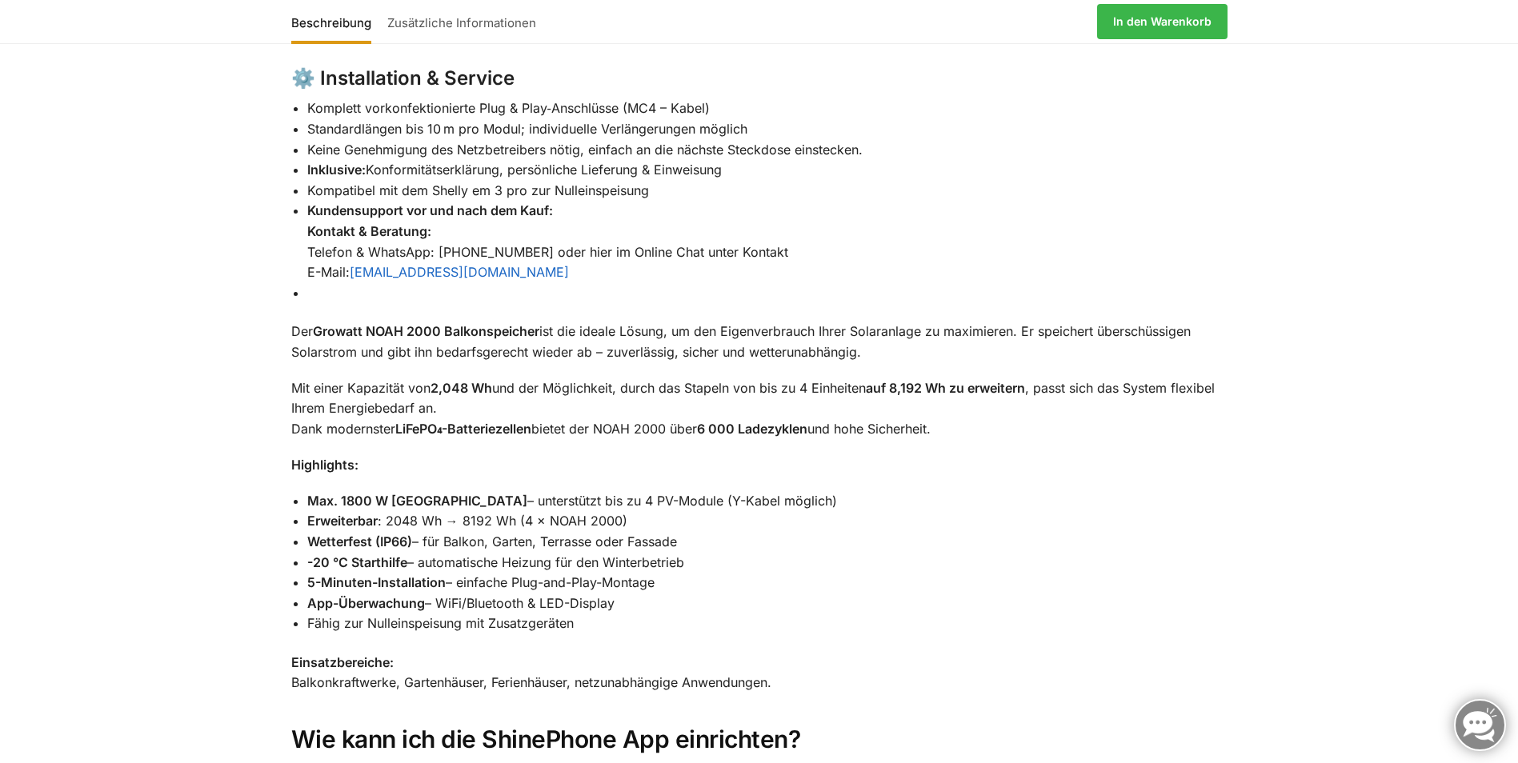
click at [1478, 721] on link at bounding box center [1480, 725] width 52 height 52
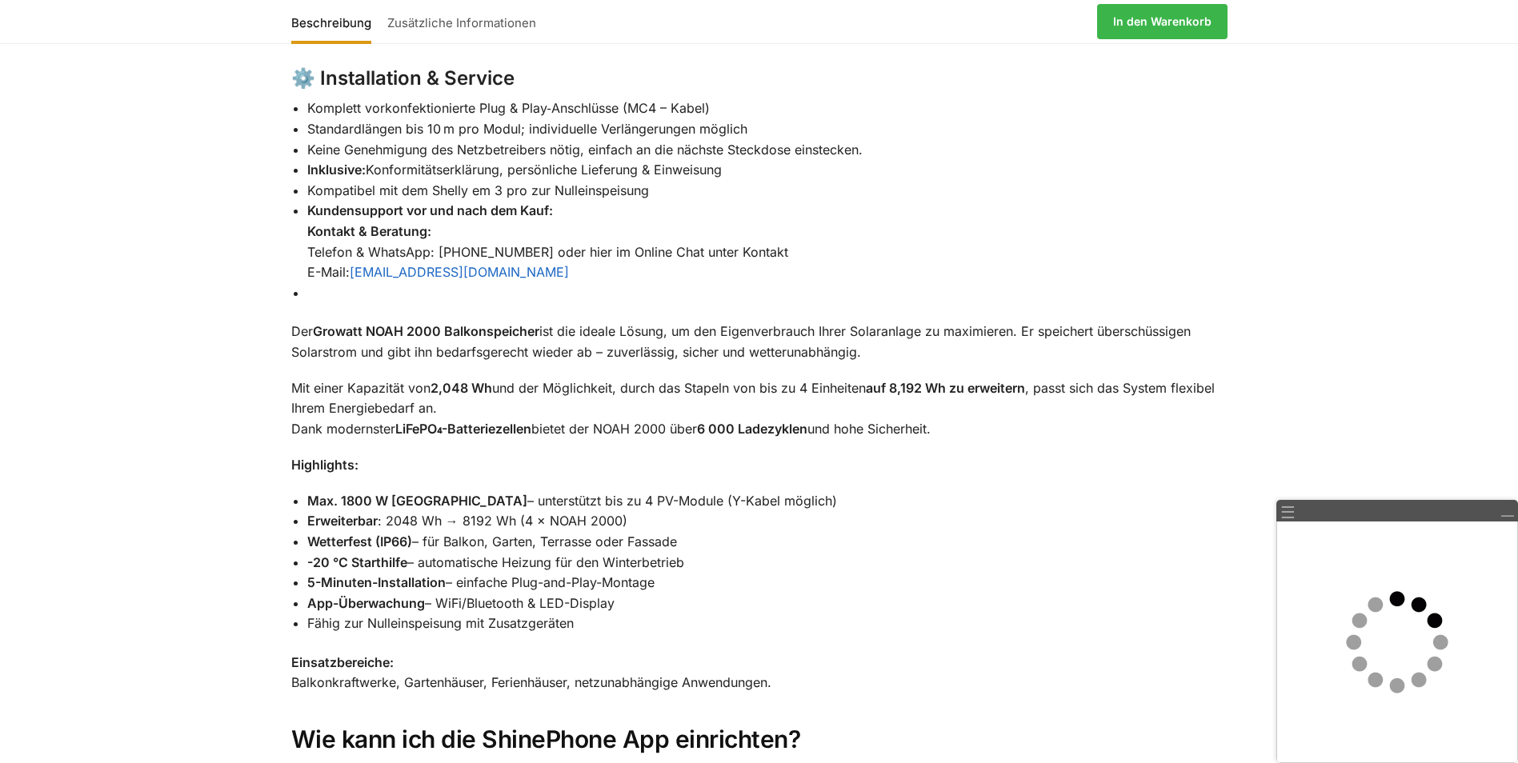
click at [1398, 464] on div "Beschreibung Zusätzliche Informationen 🔋 Steckerkraftwerk „Plug & Play“ – 4kWh …" at bounding box center [759, 46] width 1518 height 1922
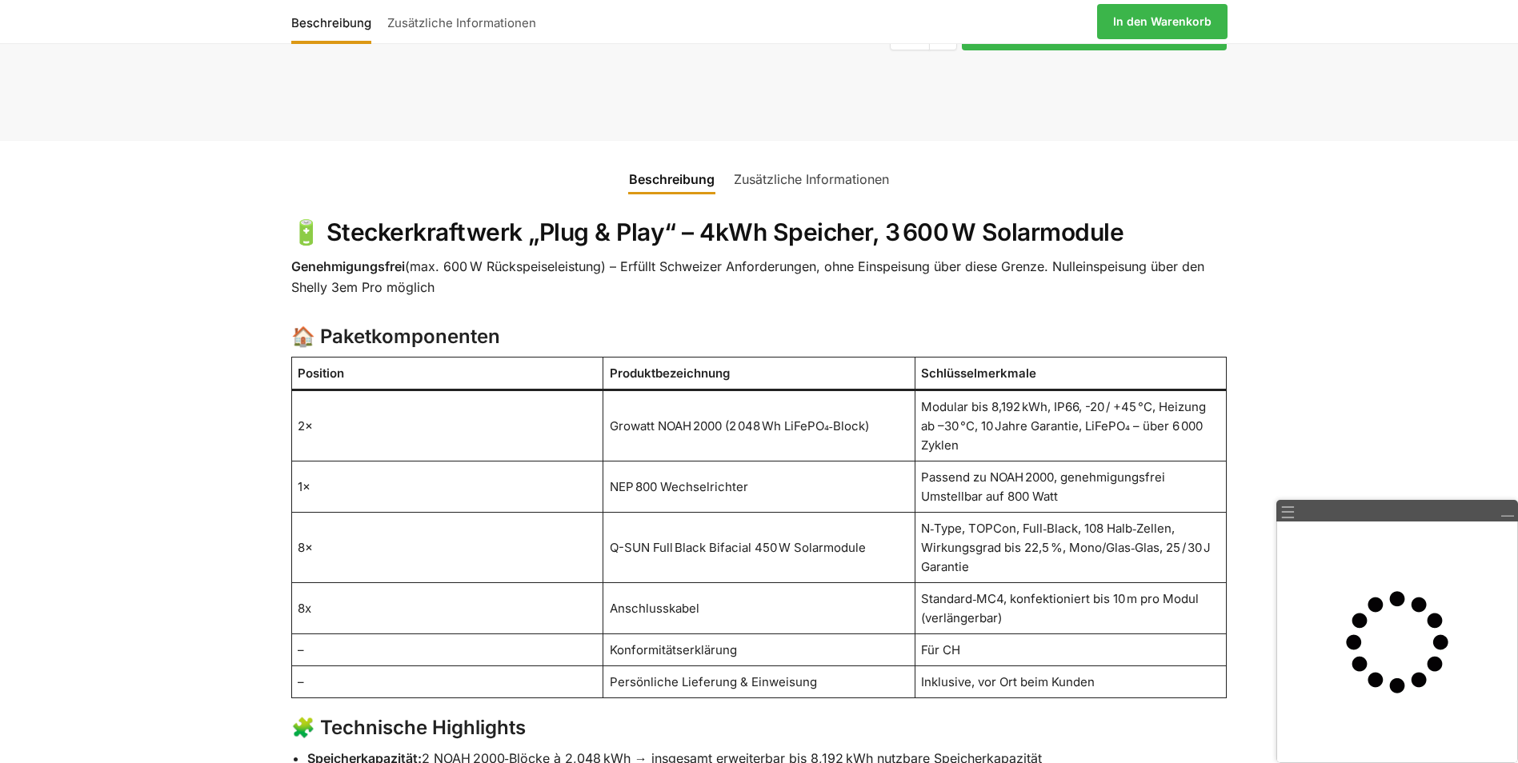
scroll to position [806, 0]
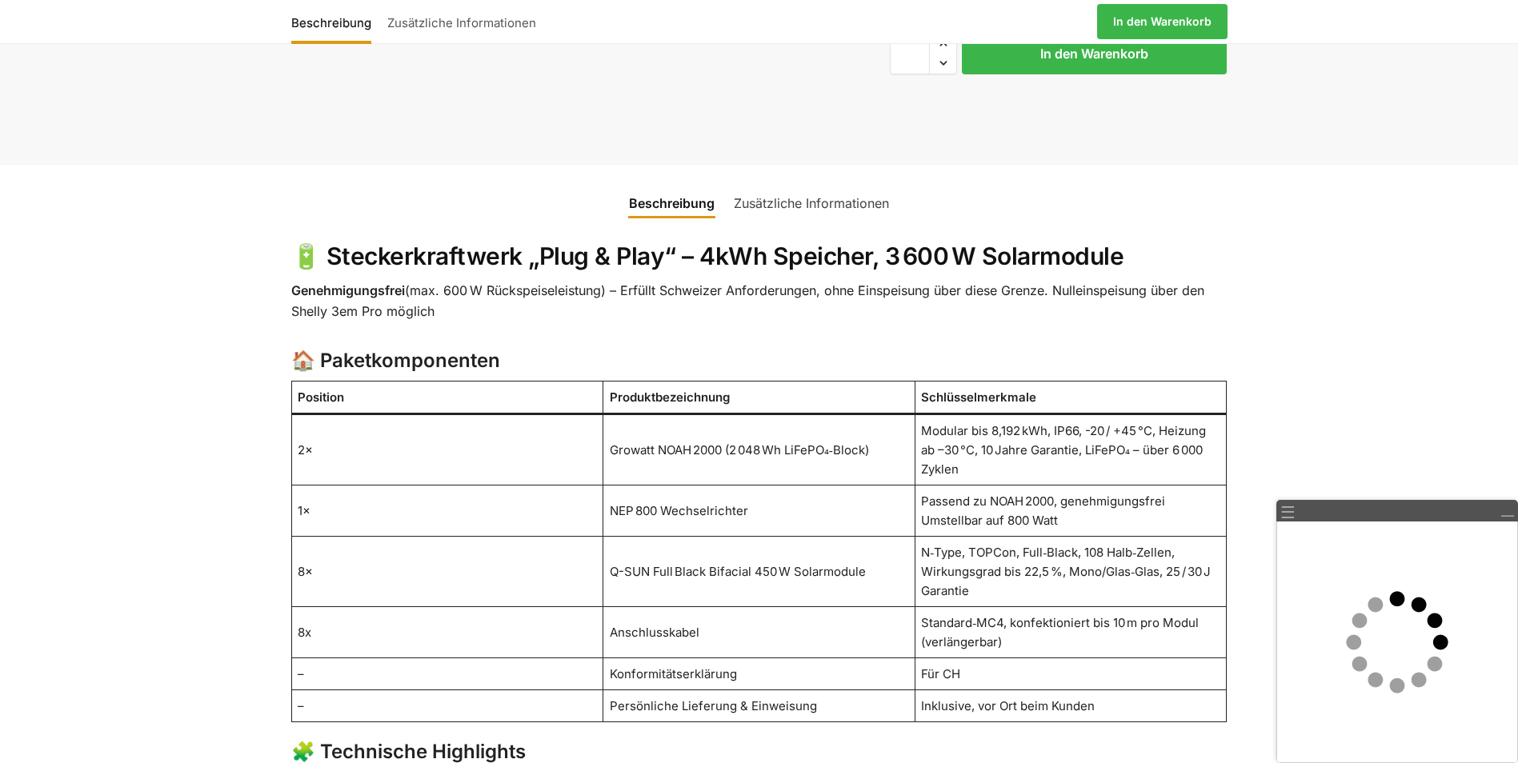
click at [797, 184] on link "Zusätzliche Informationen" at bounding box center [811, 203] width 174 height 38
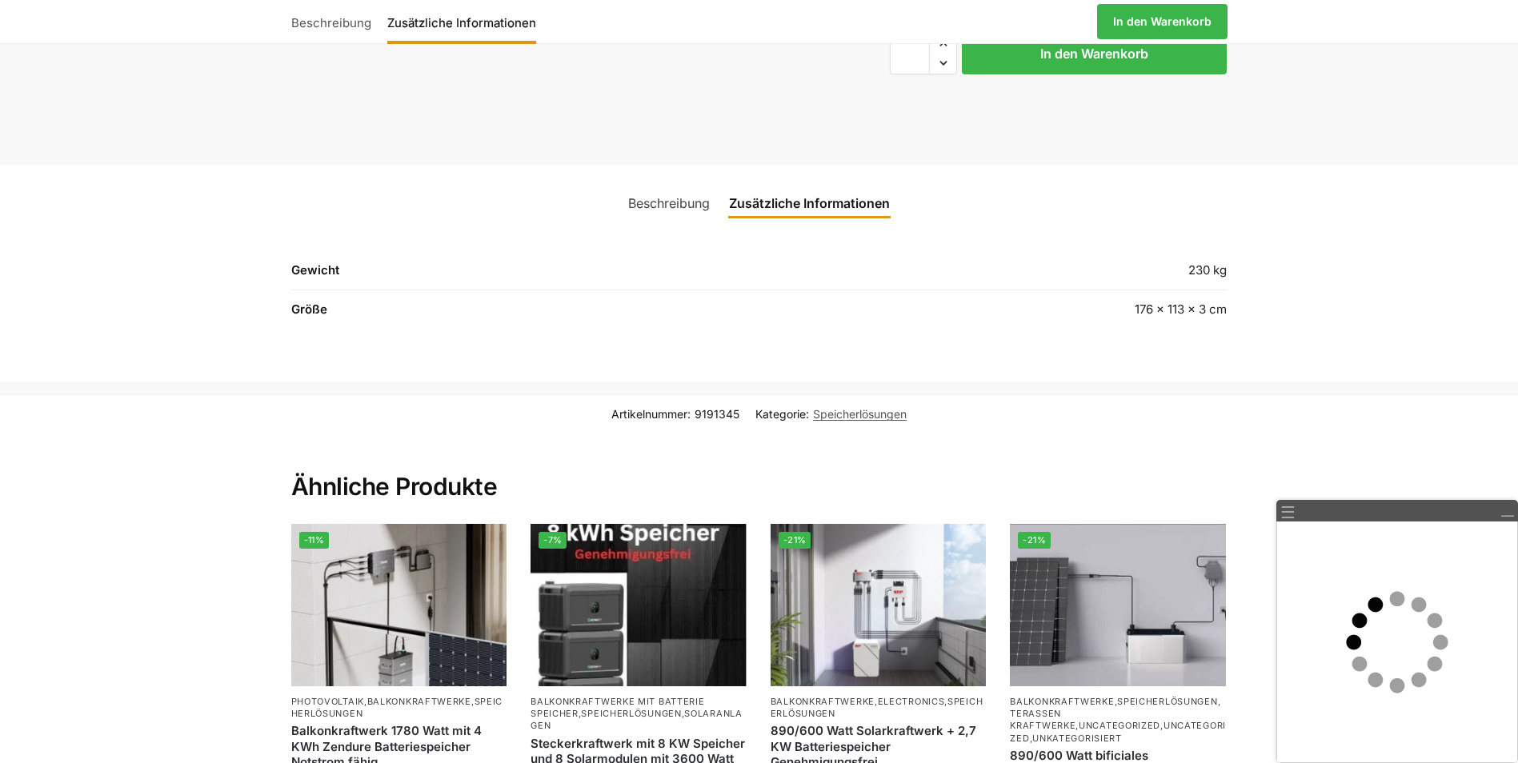
click at [682, 184] on link "Beschreibung" at bounding box center [668, 203] width 101 height 38
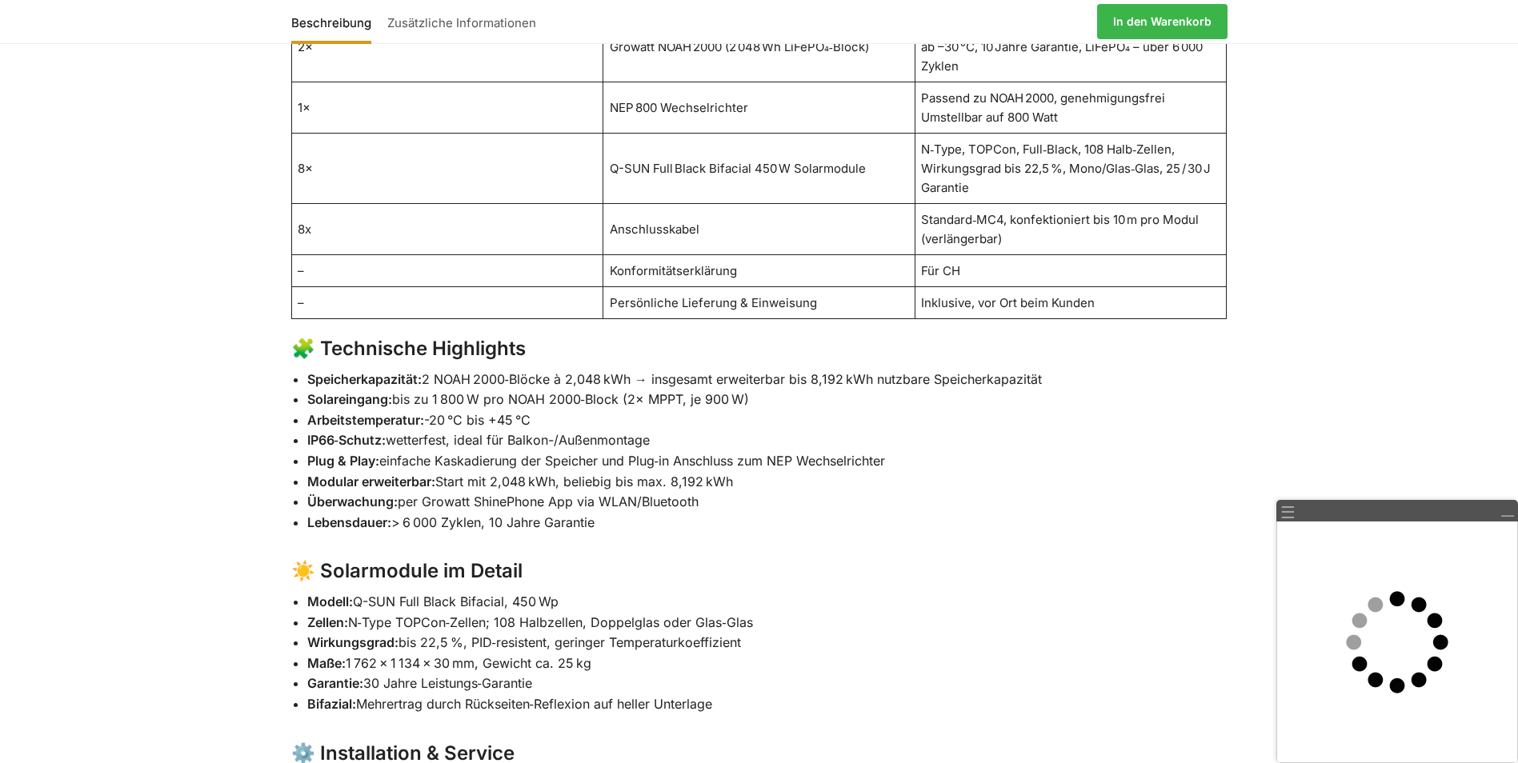
scroll to position [1367, 0]
